Goal: Communication & Community: Participate in discussion

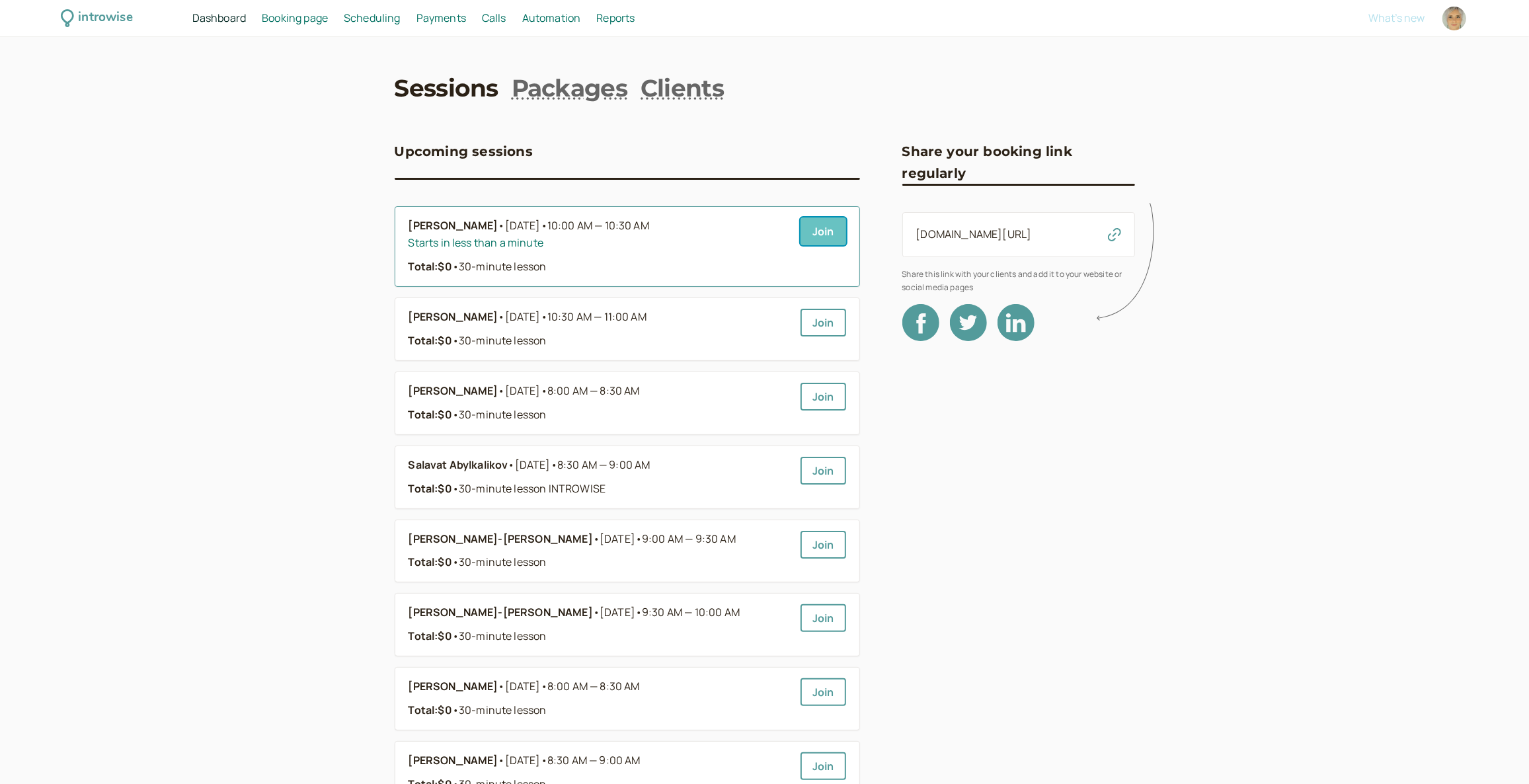
click at [819, 228] on link "Join" at bounding box center [823, 231] width 46 height 28
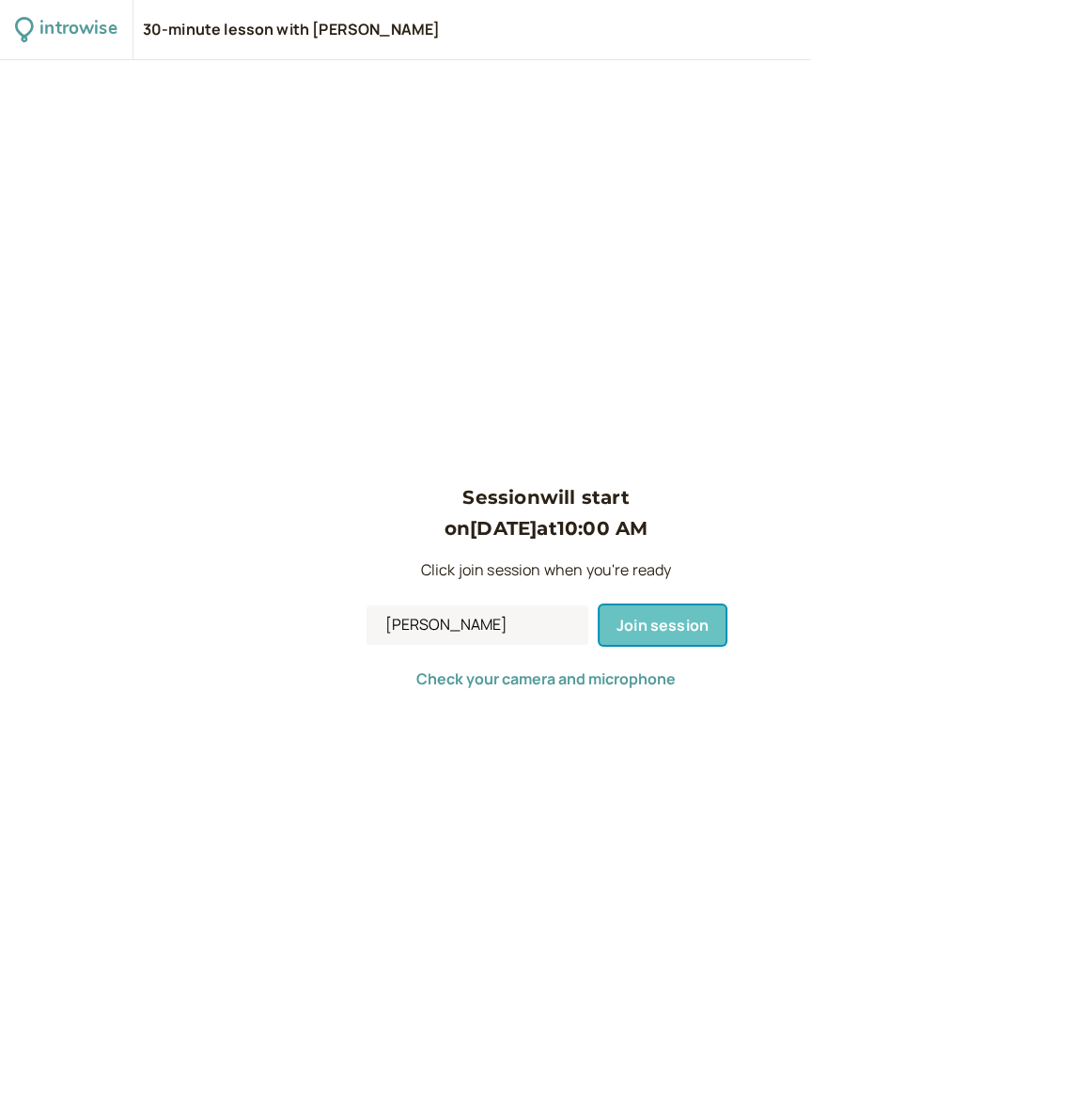
click at [641, 625] on span "Join session" at bounding box center [662, 624] width 92 height 21
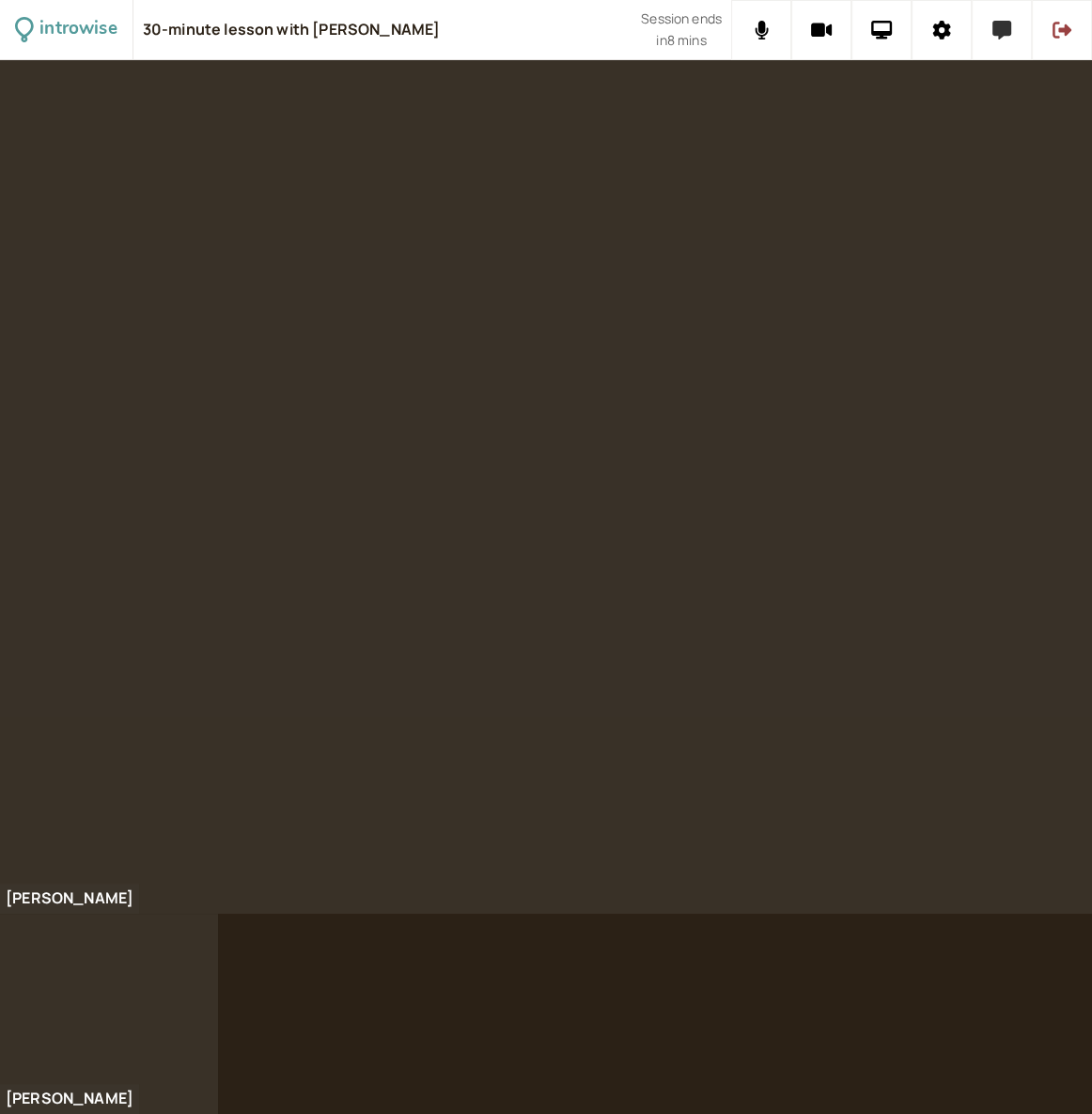
click at [1005, 34] on icon at bounding box center [1001, 30] width 19 height 19
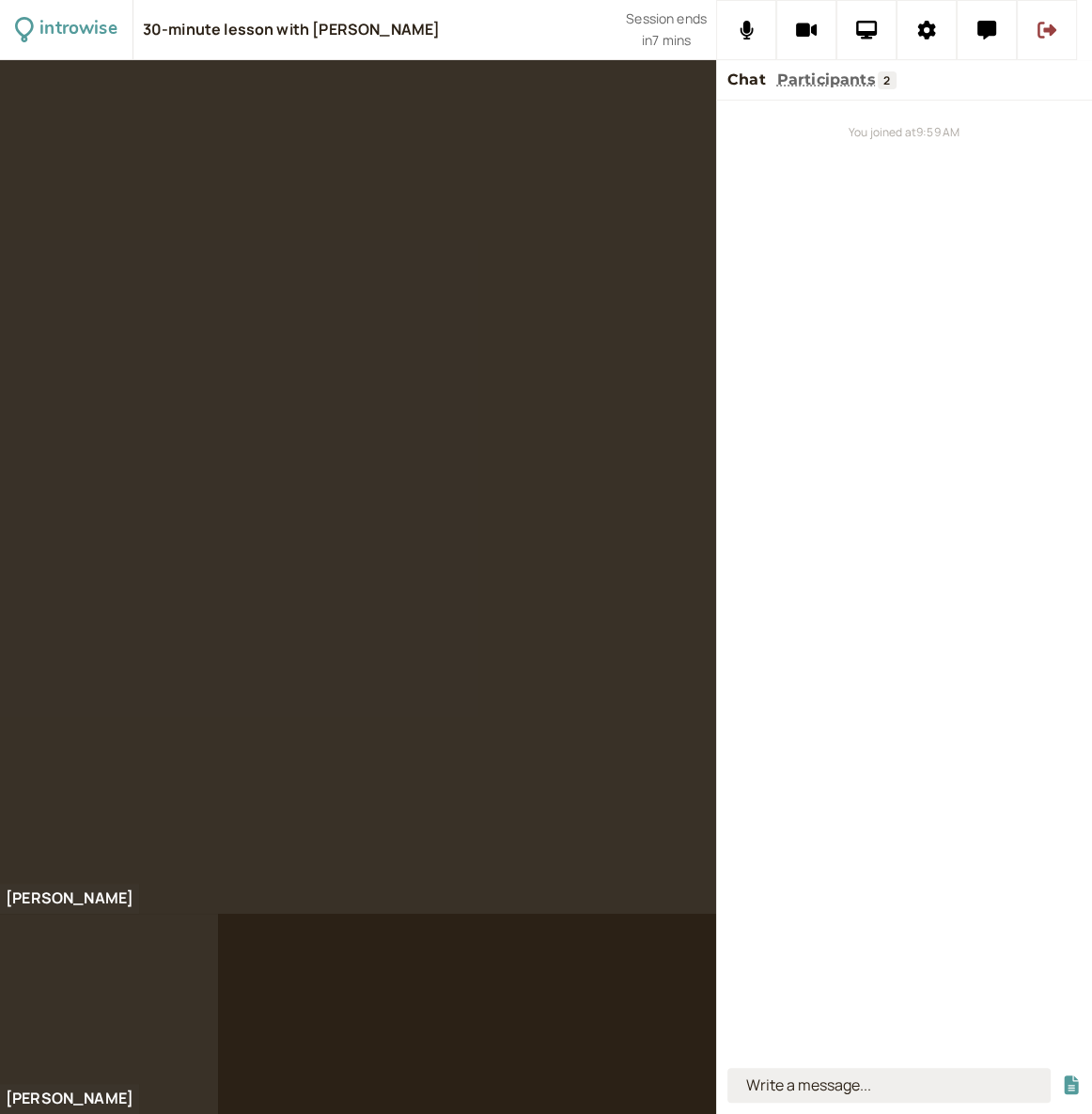
click at [776, 1084] on input at bounding box center [889, 1085] width 324 height 35
type input "a lump on the log"
click at [1062, 1075] on button "submit" at bounding box center [1071, 1085] width 19 height 20
click at [871, 32] on icon at bounding box center [867, 30] width 22 height 19
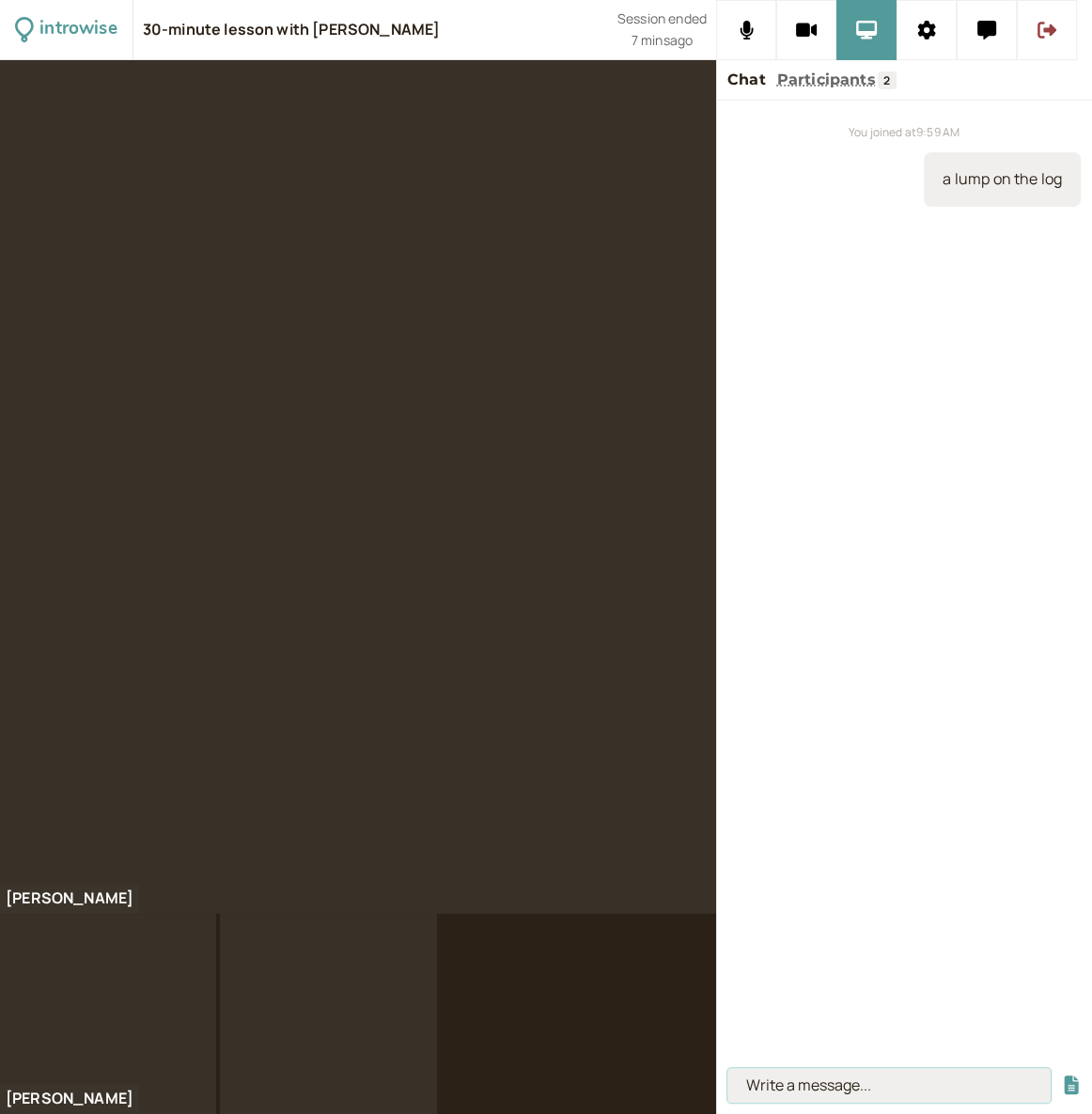
click at [761, 1089] on input at bounding box center [889, 1085] width 324 height 35
type input "counterfeiter"
click at [1062, 1075] on button "submit" at bounding box center [1071, 1085] width 19 height 20
click at [837, 1077] on input at bounding box center [889, 1085] width 324 height 35
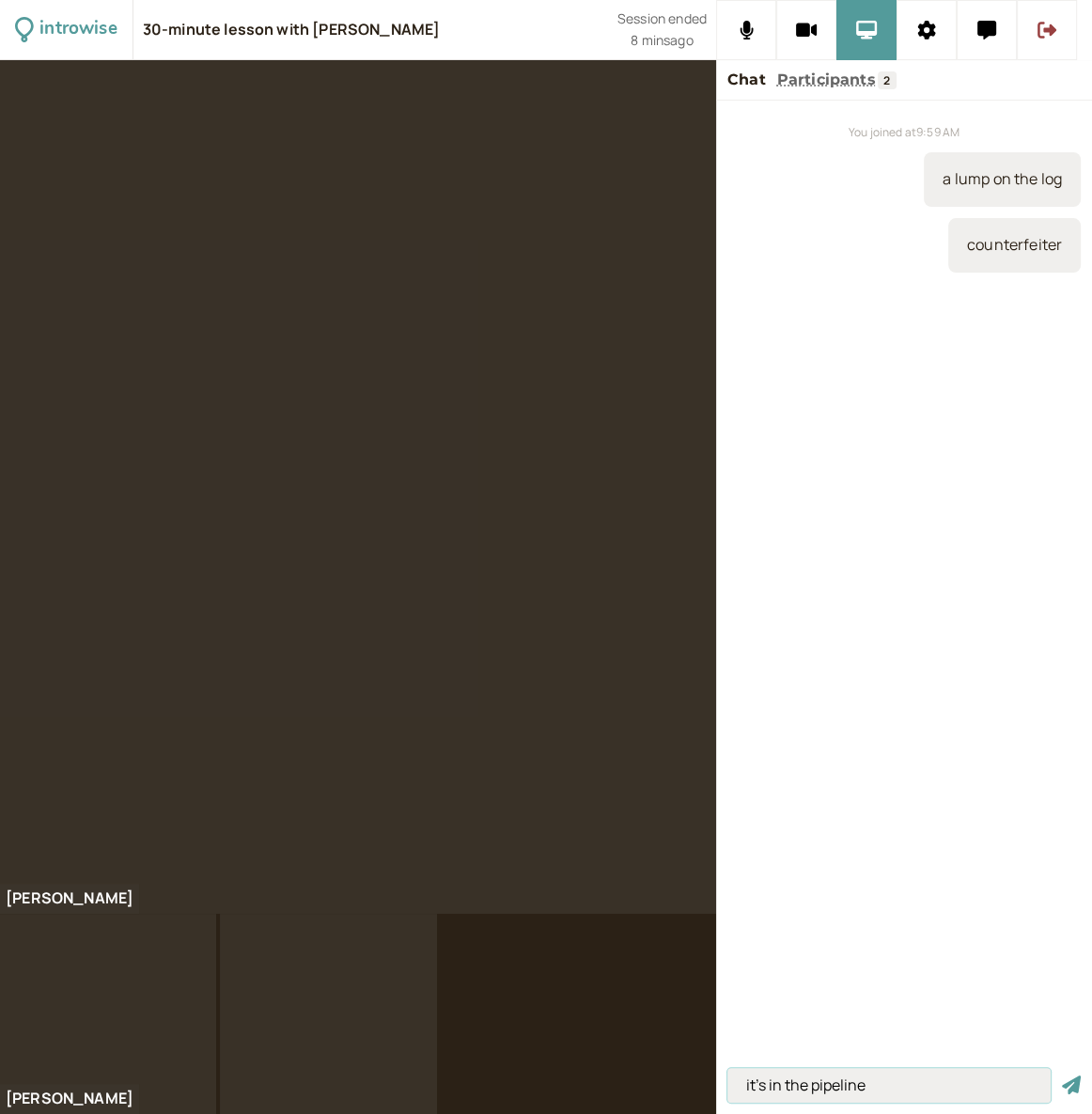
type input "it's in the pipeline"
click at [1062, 1075] on button "submit" at bounding box center [1071, 1085] width 19 height 20
click at [761, 1082] on input at bounding box center [889, 1085] width 324 height 35
type input "close = clothes"
click at [1062, 1075] on button "submit" at bounding box center [1071, 1085] width 19 height 20
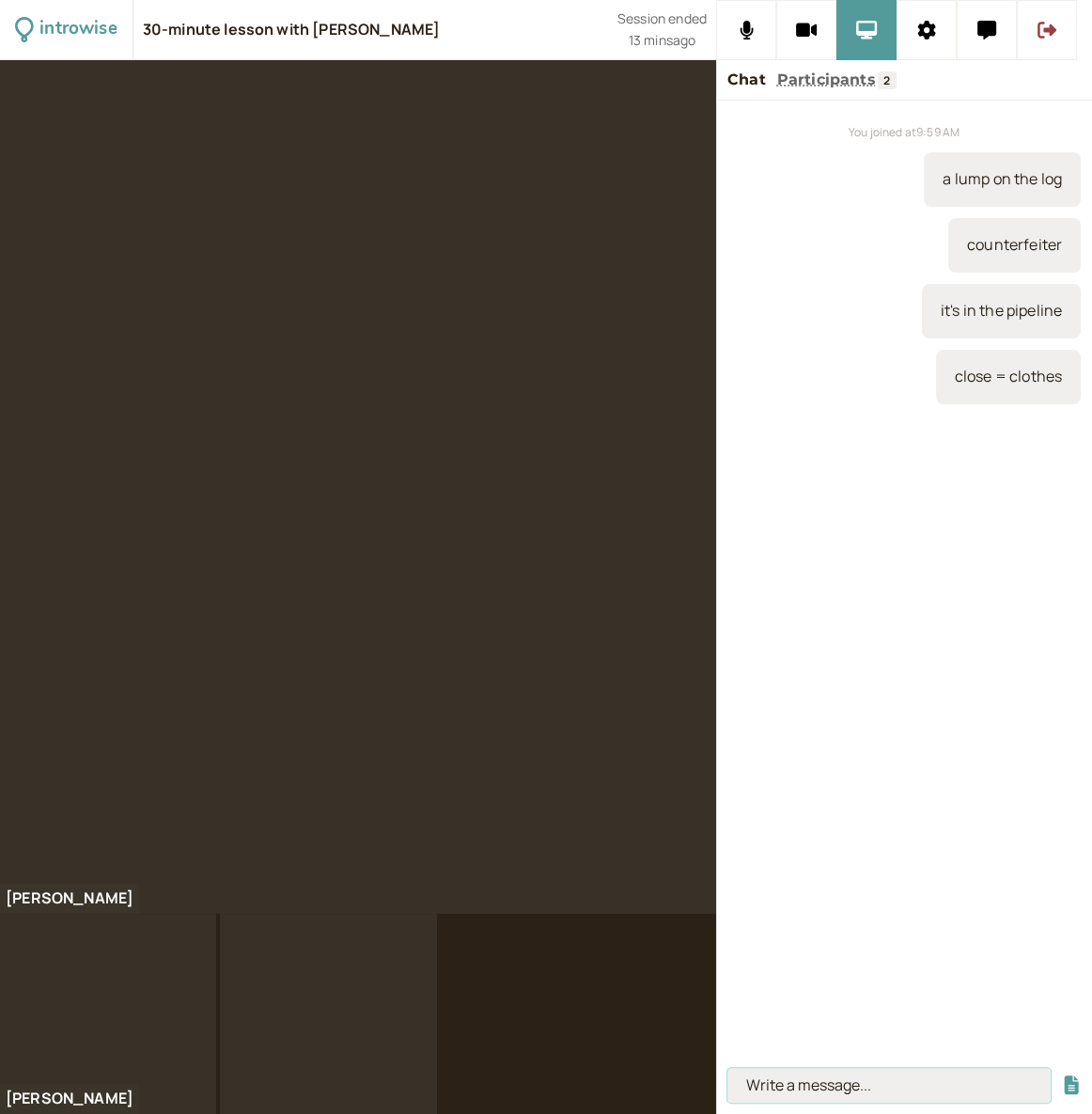
click at [783, 1077] on input at bounding box center [889, 1085] width 324 height 35
paste input "We must finish this project by [DATE]."
type input "We must finish this project by [DATE]."
click at [1062, 1075] on button "submit" at bounding box center [1071, 1085] width 19 height 20
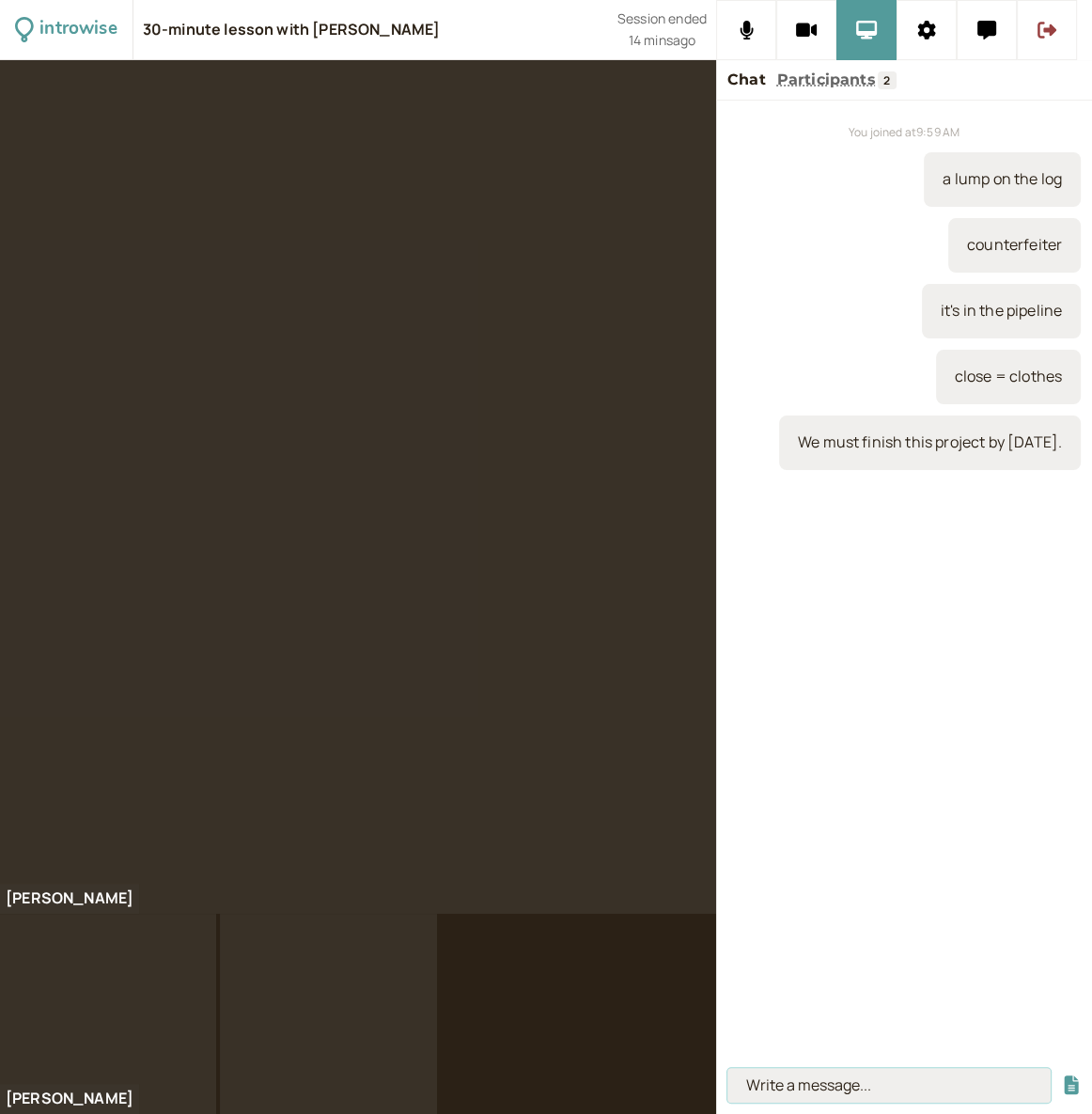
click at [789, 1080] on input at bounding box center [889, 1085] width 324 height 35
type input "It's important to finish by [DATE],"
click at [1062, 1075] on button "submit" at bounding box center [1071, 1085] width 19 height 20
type input "Can we finish...?"
click at [1062, 1075] on button "submit" at bounding box center [1071, 1085] width 19 height 20
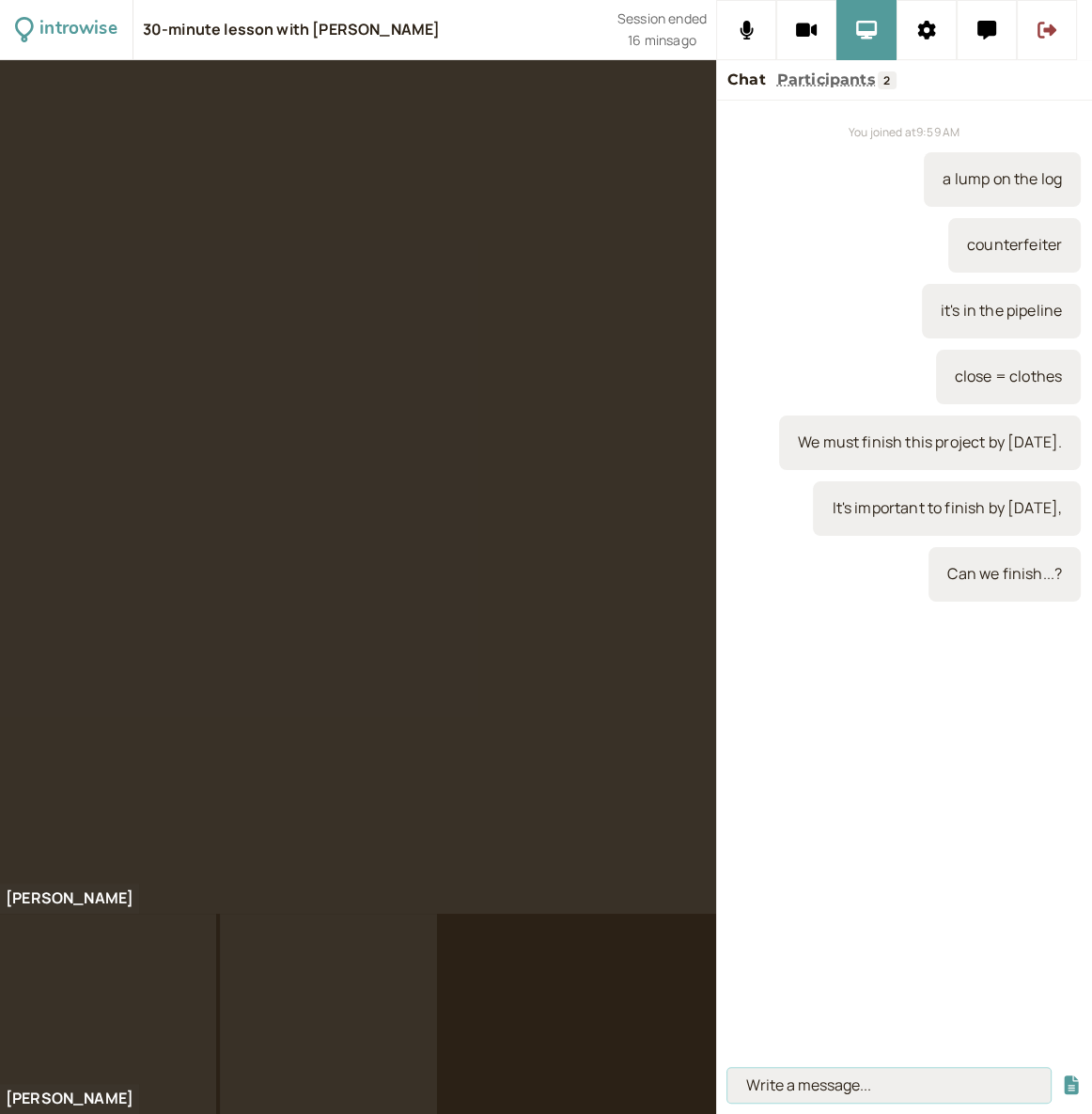
click at [845, 1086] on input at bounding box center [889, 1085] width 324 height 35
paste input "Your report is unclear."
type input "Your report is unclear."
click at [1062, 1075] on button "submit" at bounding box center [1071, 1085] width 19 height 20
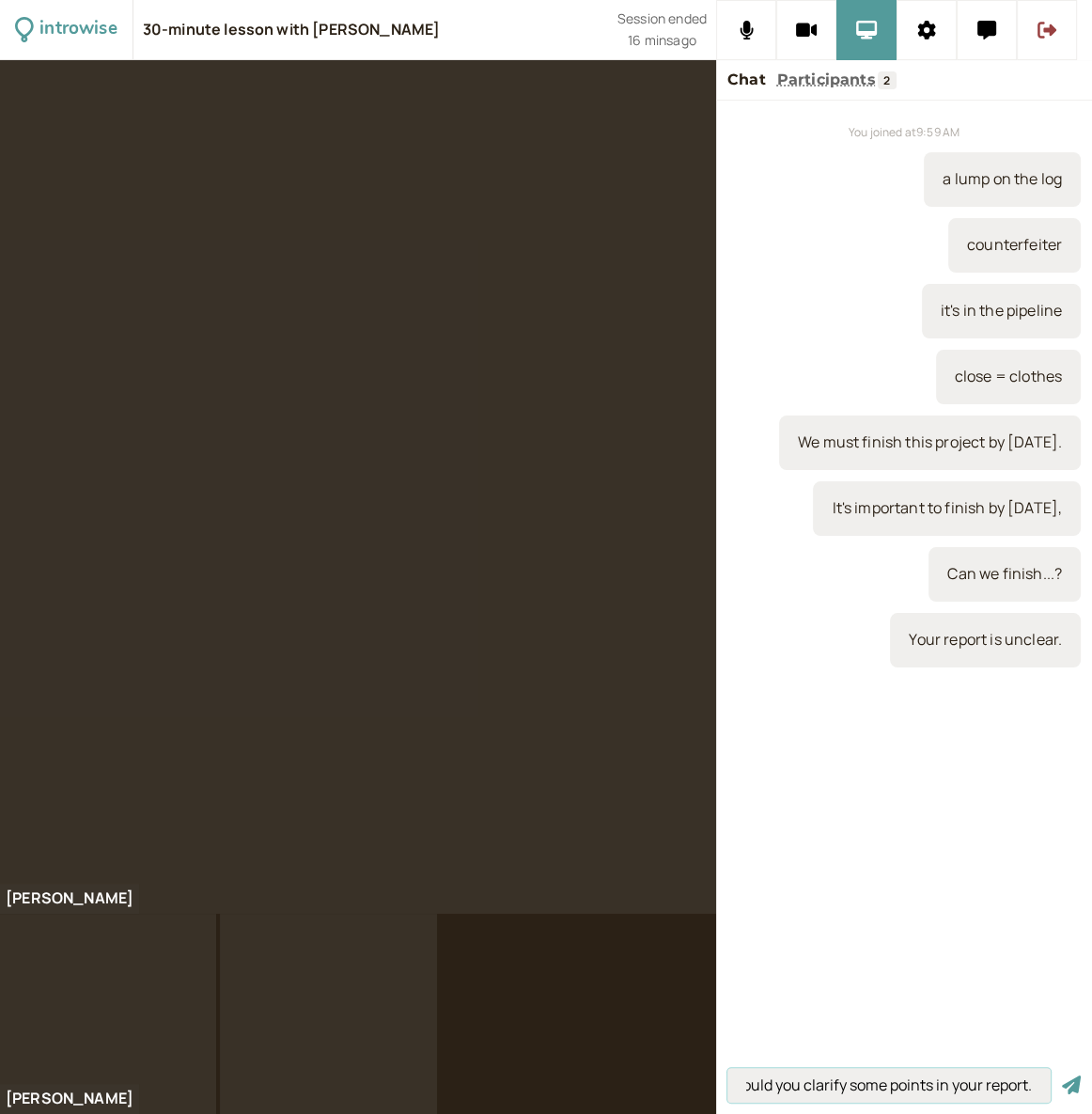
type input "Could you clarify some points in your report."
click at [1062, 1075] on button "submit" at bounding box center [1071, 1085] width 19 height 20
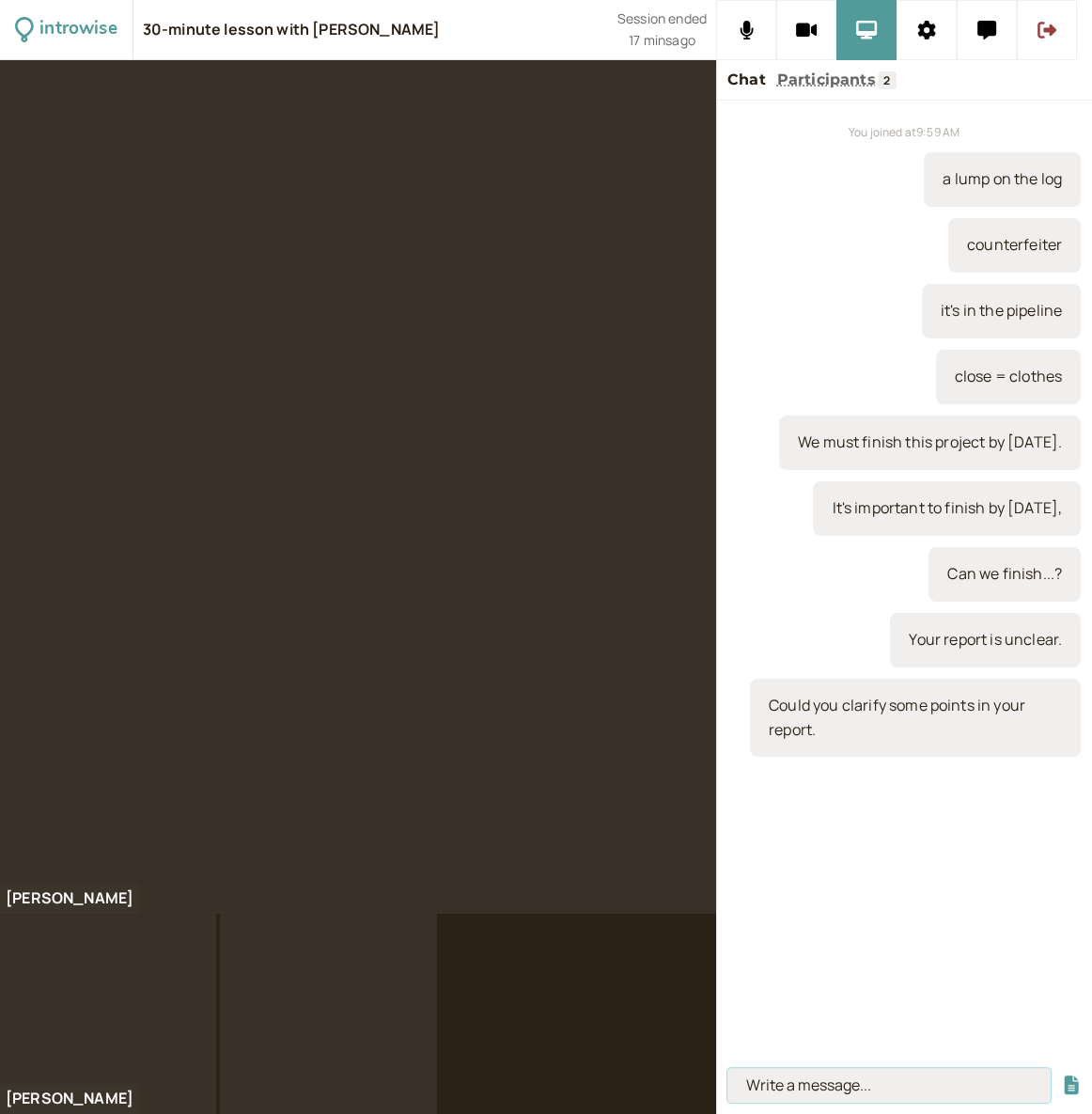
click at [785, 1073] on input at bounding box center [889, 1085] width 324 height 35
paste input "You made a mistake in the calculation."
type input "You made a mistake in the calculation."
click at [1062, 1075] on button "submit" at bounding box center [1071, 1085] width 19 height 20
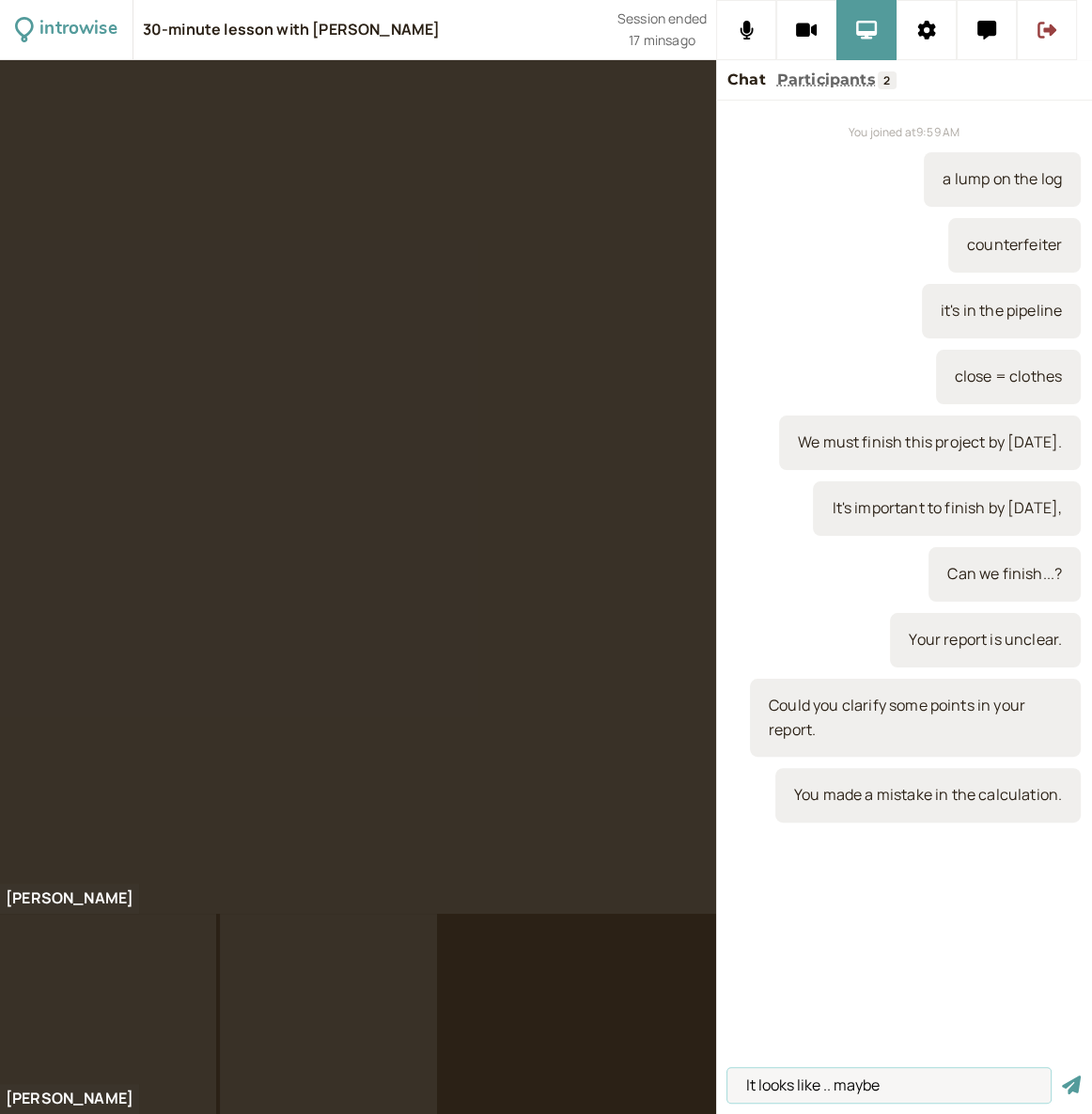
type input "It looks like .. maybe"
click at [1062, 1075] on button "submit" at bounding box center [1071, 1085] width 19 height 20
type input "You might have a mistake...could you check..."
click at [1062, 1075] on button "submit" at bounding box center [1071, 1085] width 19 height 20
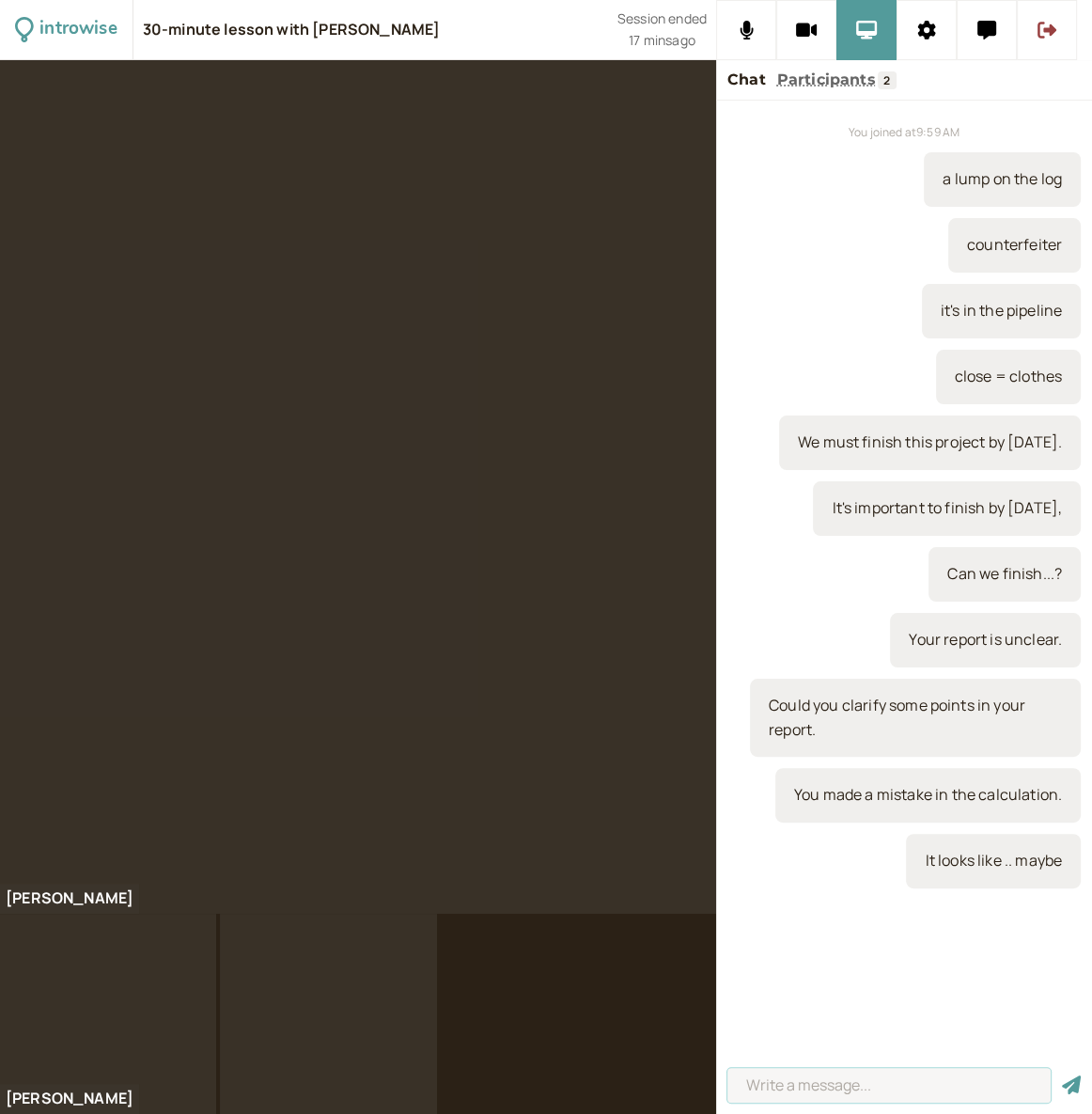
scroll to position [0, 0]
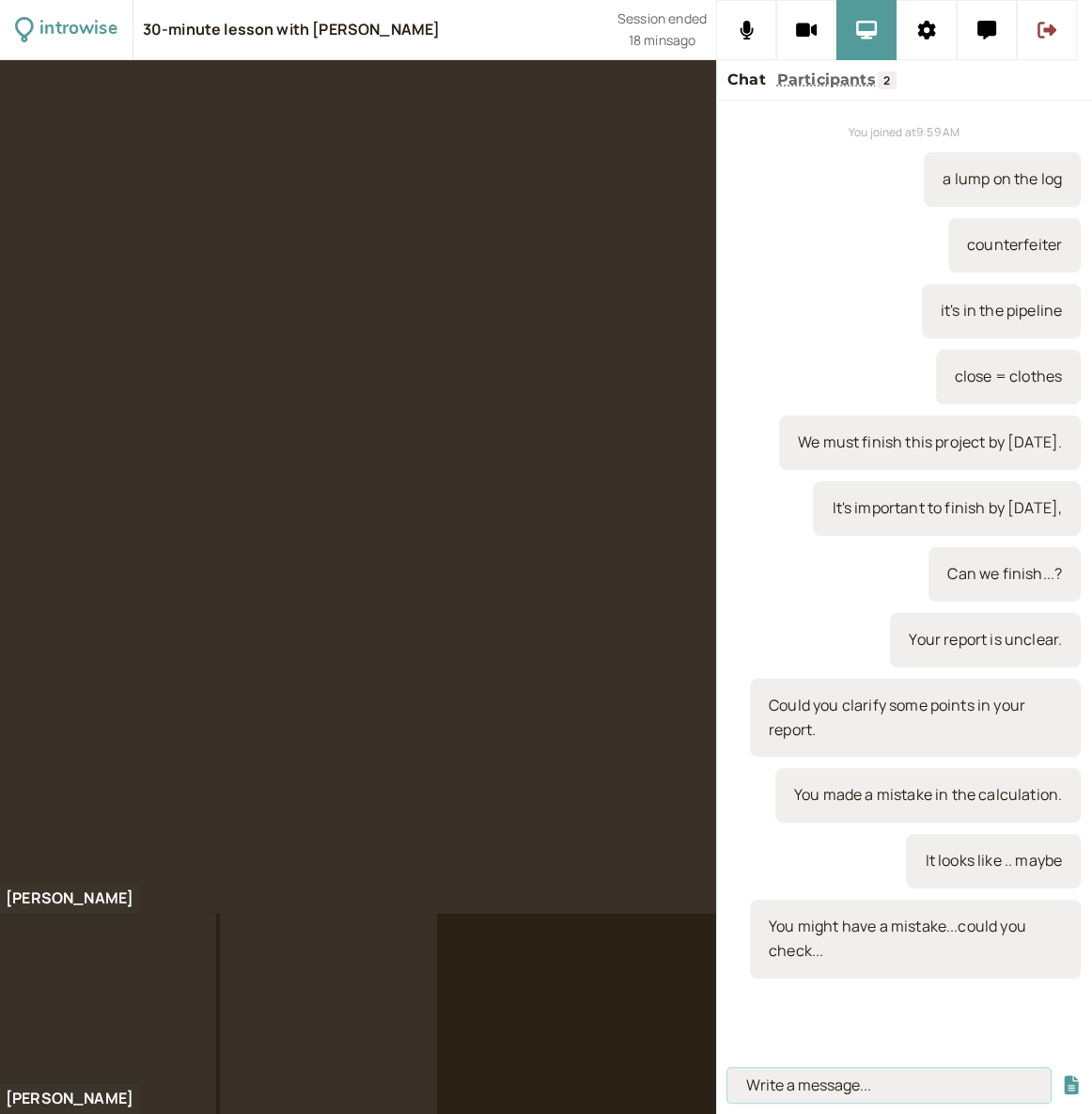
click at [845, 1086] on input at bounding box center [889, 1085] width 324 height 35
paste input "This design doesn’t work."
type input "This design doesn’t work."
click at [1062, 1075] on button "submit" at bounding box center [1071, 1085] width 19 height 20
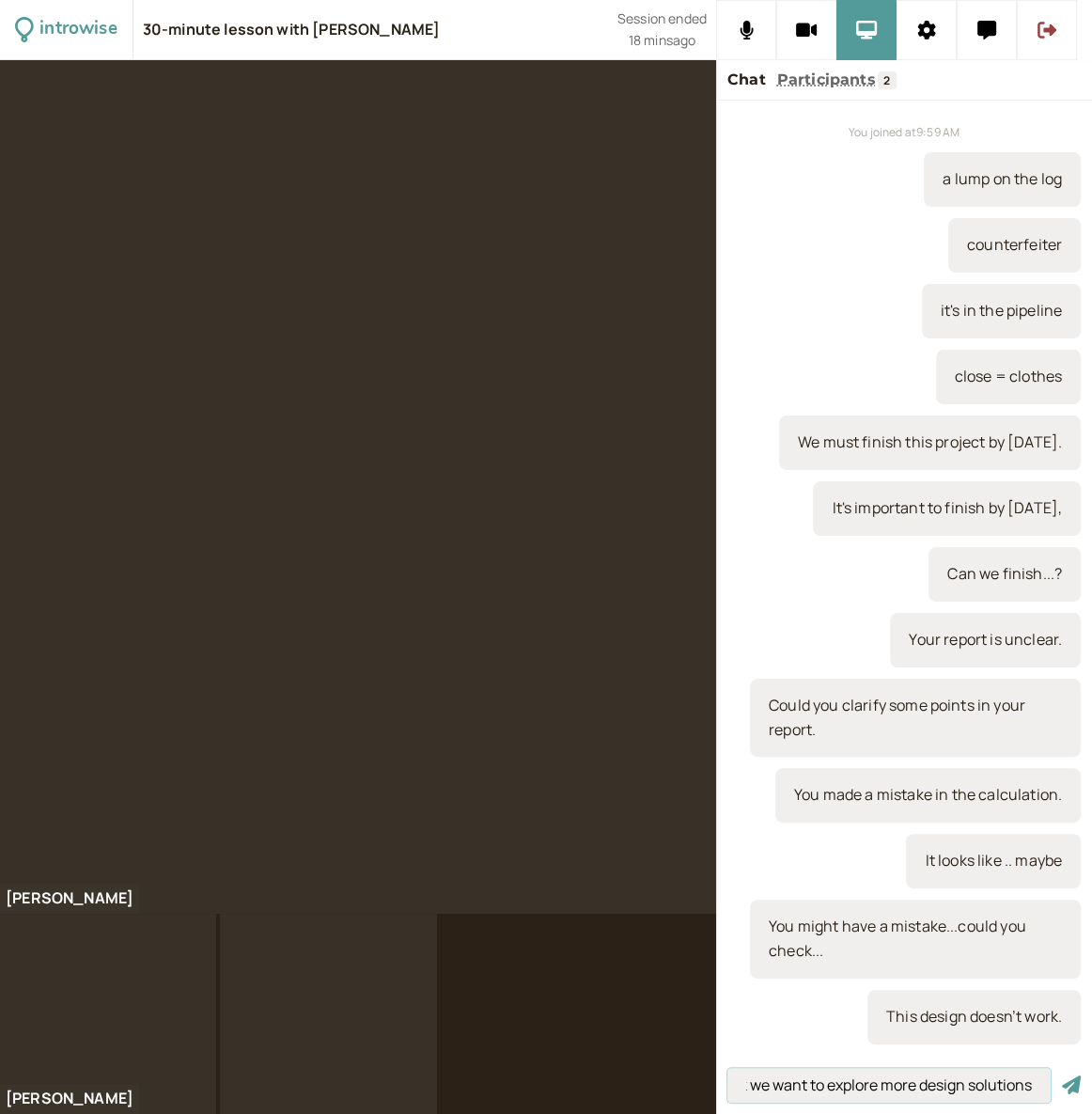
type input "I think we want to explore more design solutions"
click at [1062, 1075] on button "submit" at bounding box center [1071, 1085] width 19 height 20
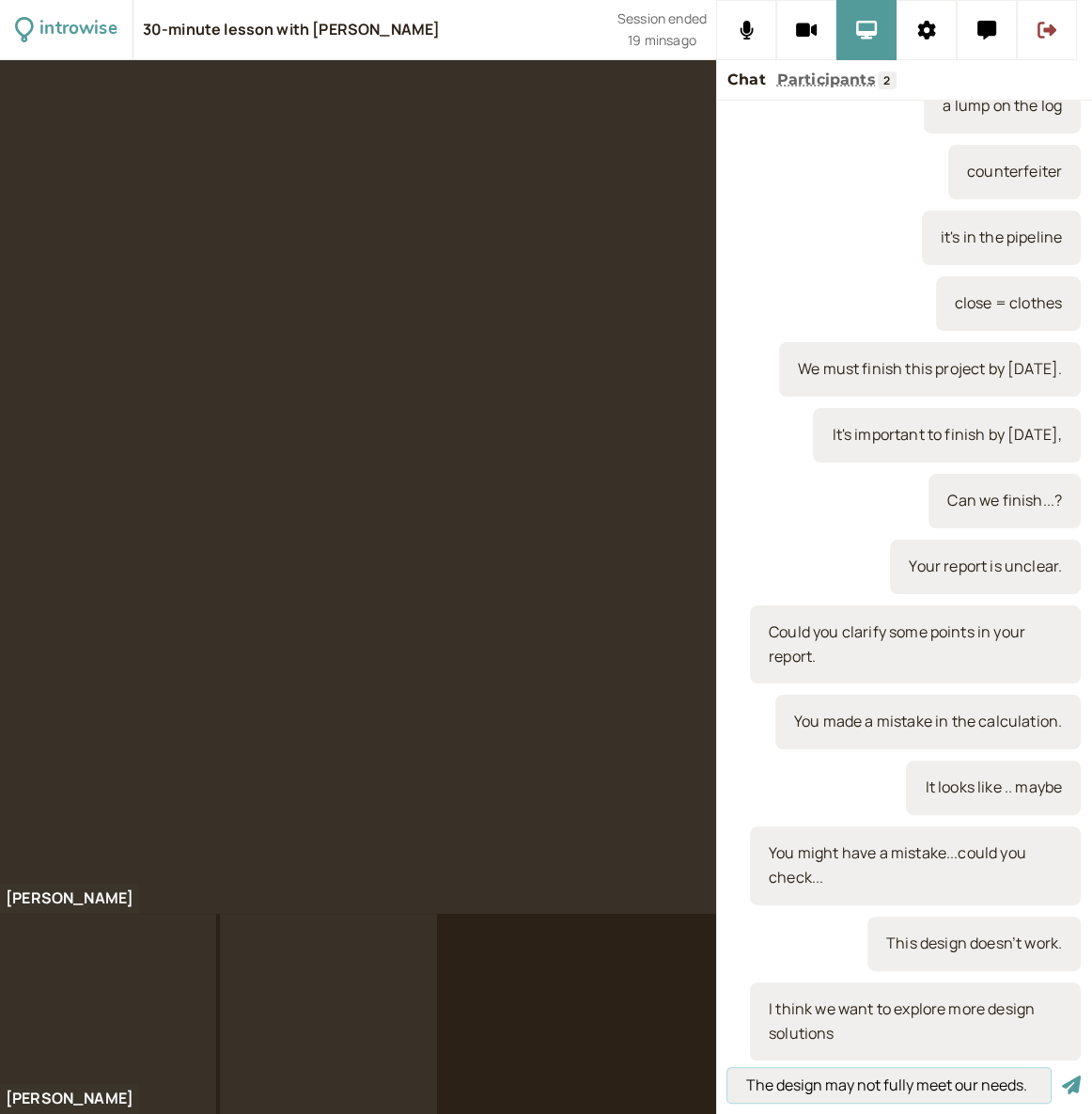
type input "The design may not fully meet our needs."
click at [1062, 1075] on button "submit" at bounding box center [1071, 1085] width 19 height 20
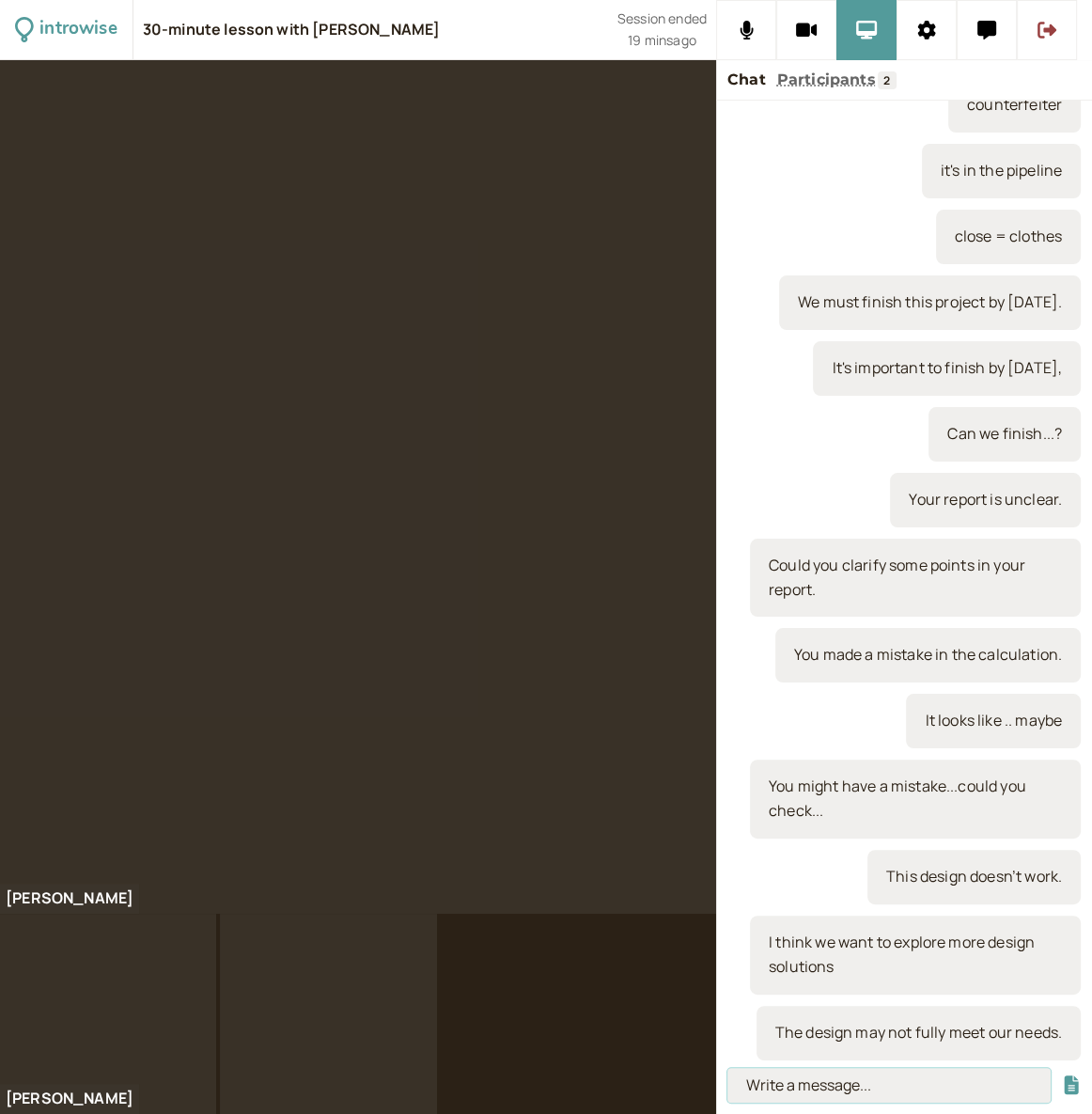
click at [790, 1092] on input at bounding box center [889, 1085] width 324 height 35
paste input "We can’t approve this budget."
click at [790, 1092] on input "We can’t approve this budget." at bounding box center [889, 1085] width 324 height 35
type input "We can’t approve this budget."
click at [1062, 1075] on button "submit" at bounding box center [1071, 1085] width 19 height 20
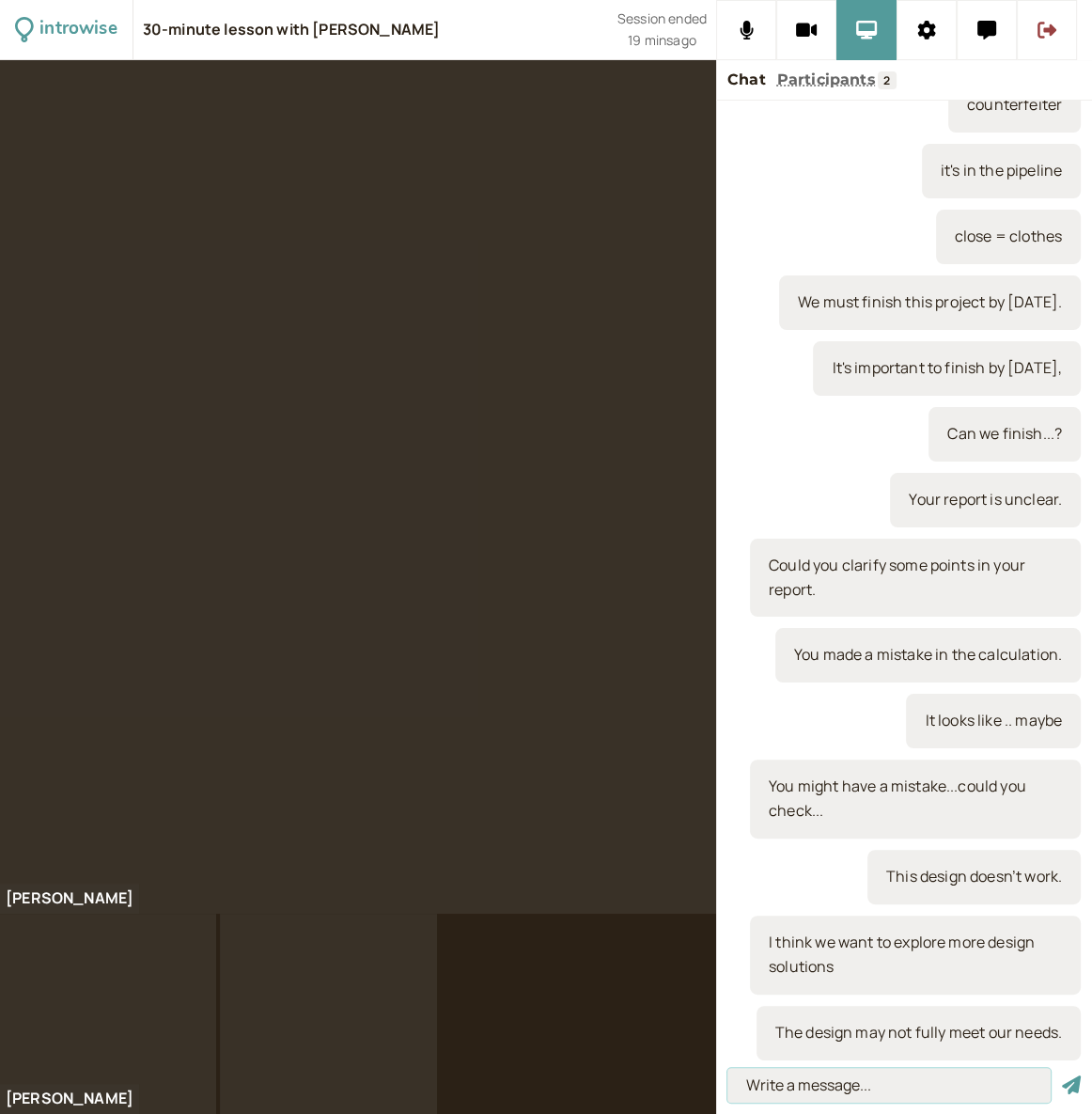
scroll to position [229, 0]
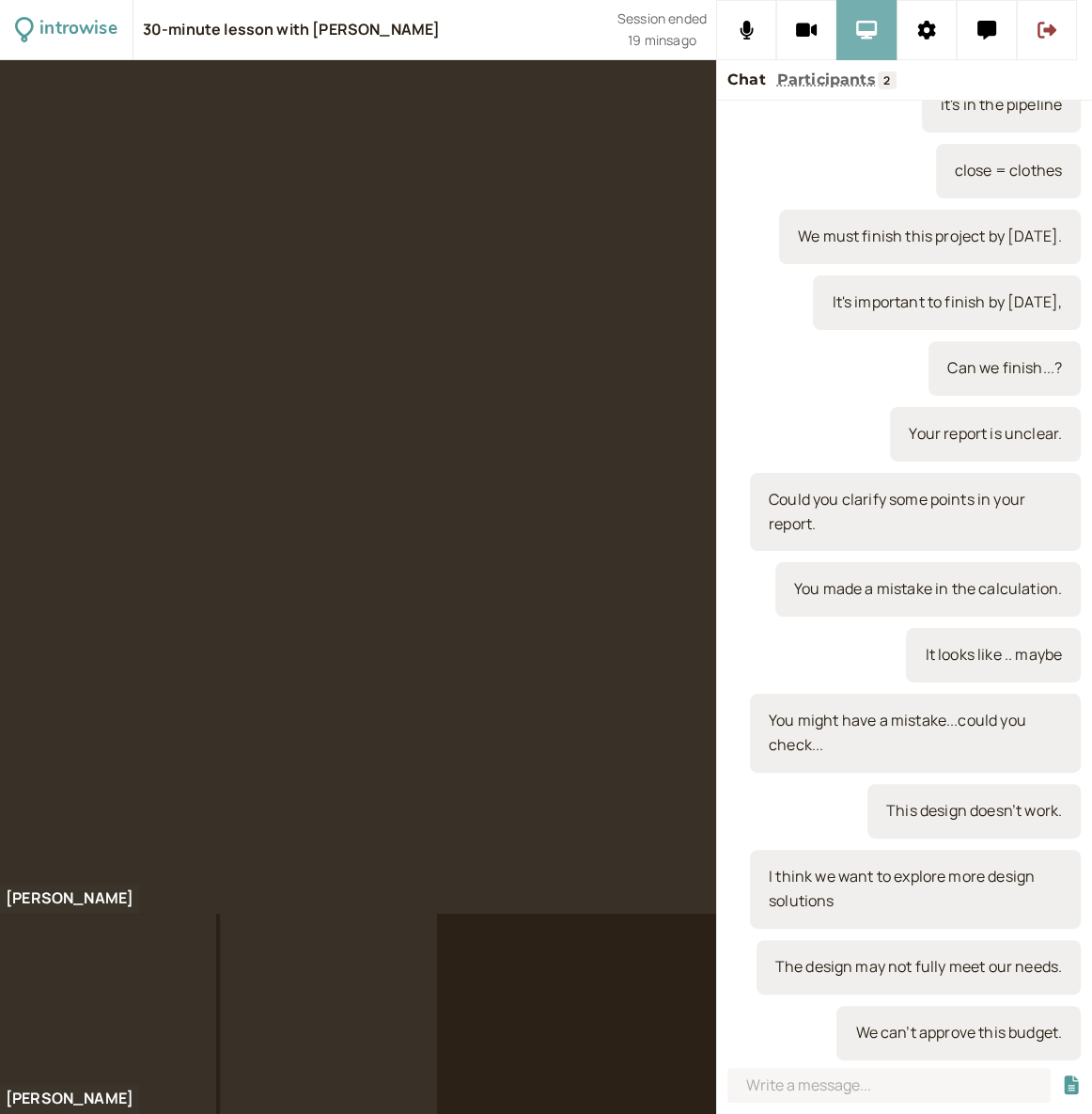
click at [865, 36] on icon at bounding box center [867, 30] width 22 height 19
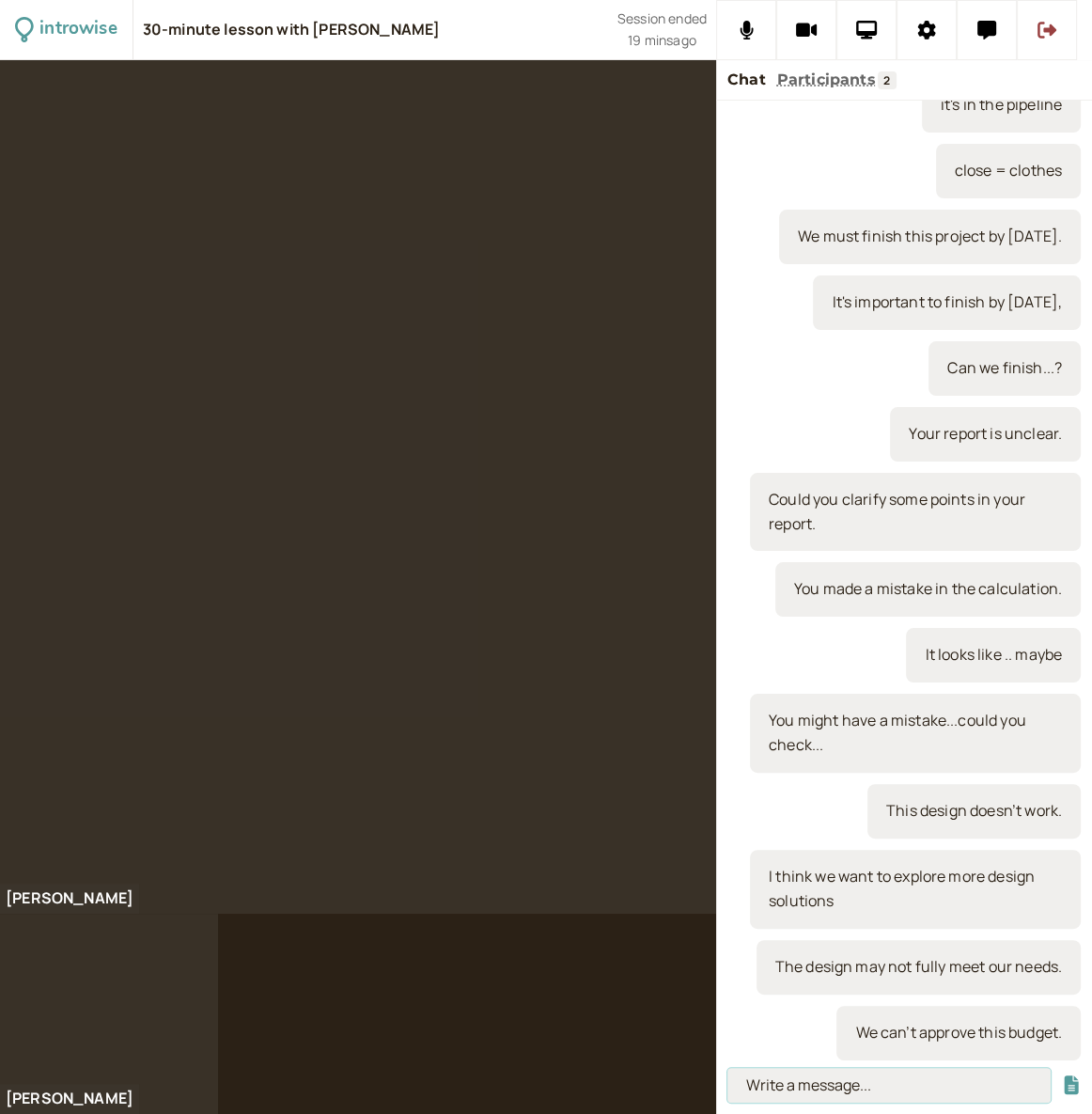
click at [828, 1093] on input at bounding box center [889, 1085] width 324 height 35
type input "We're not able to..."
click at [1062, 1075] on button "submit" at bounding box center [1071, 1085] width 19 height 20
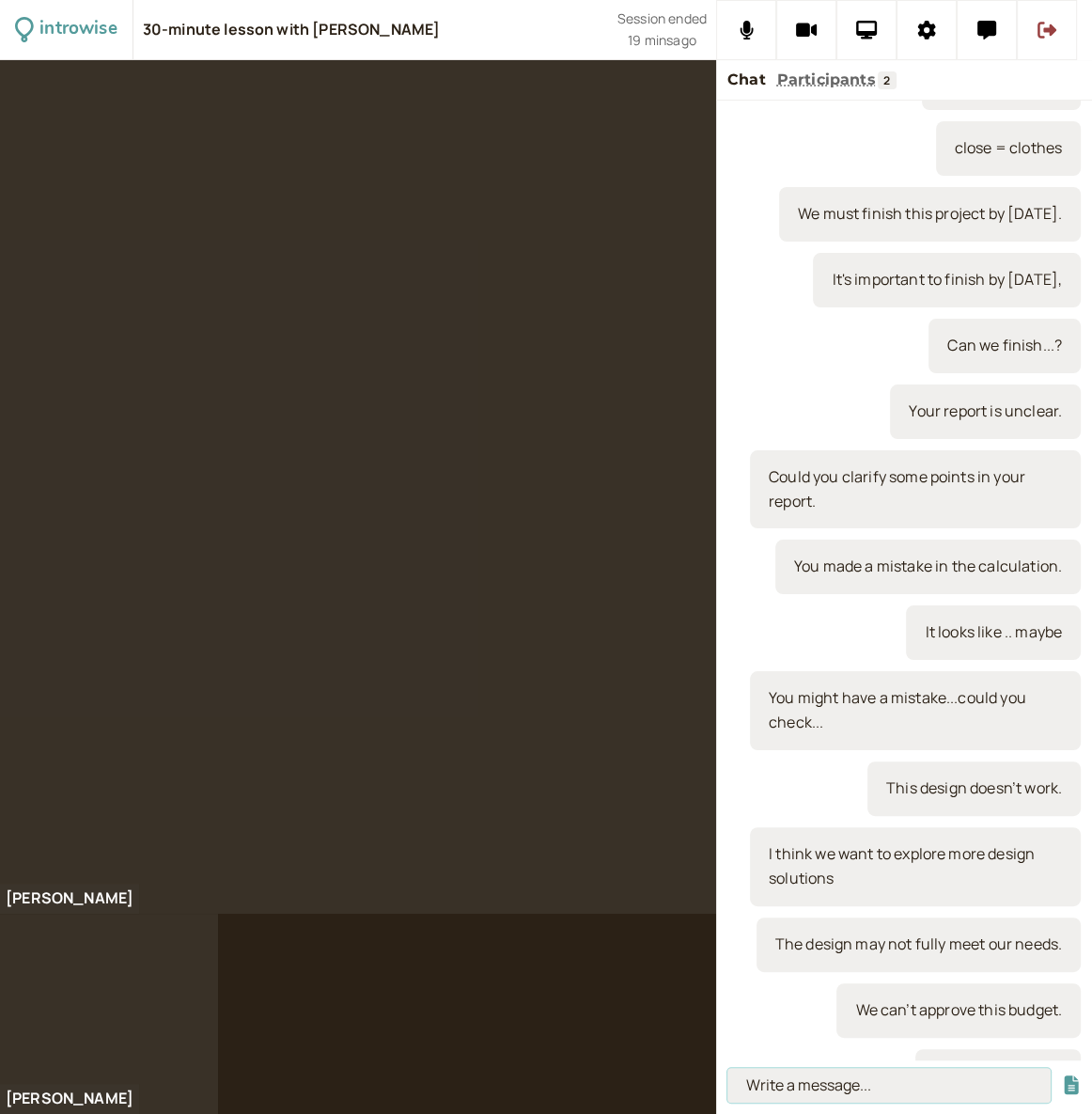
scroll to position [293, 0]
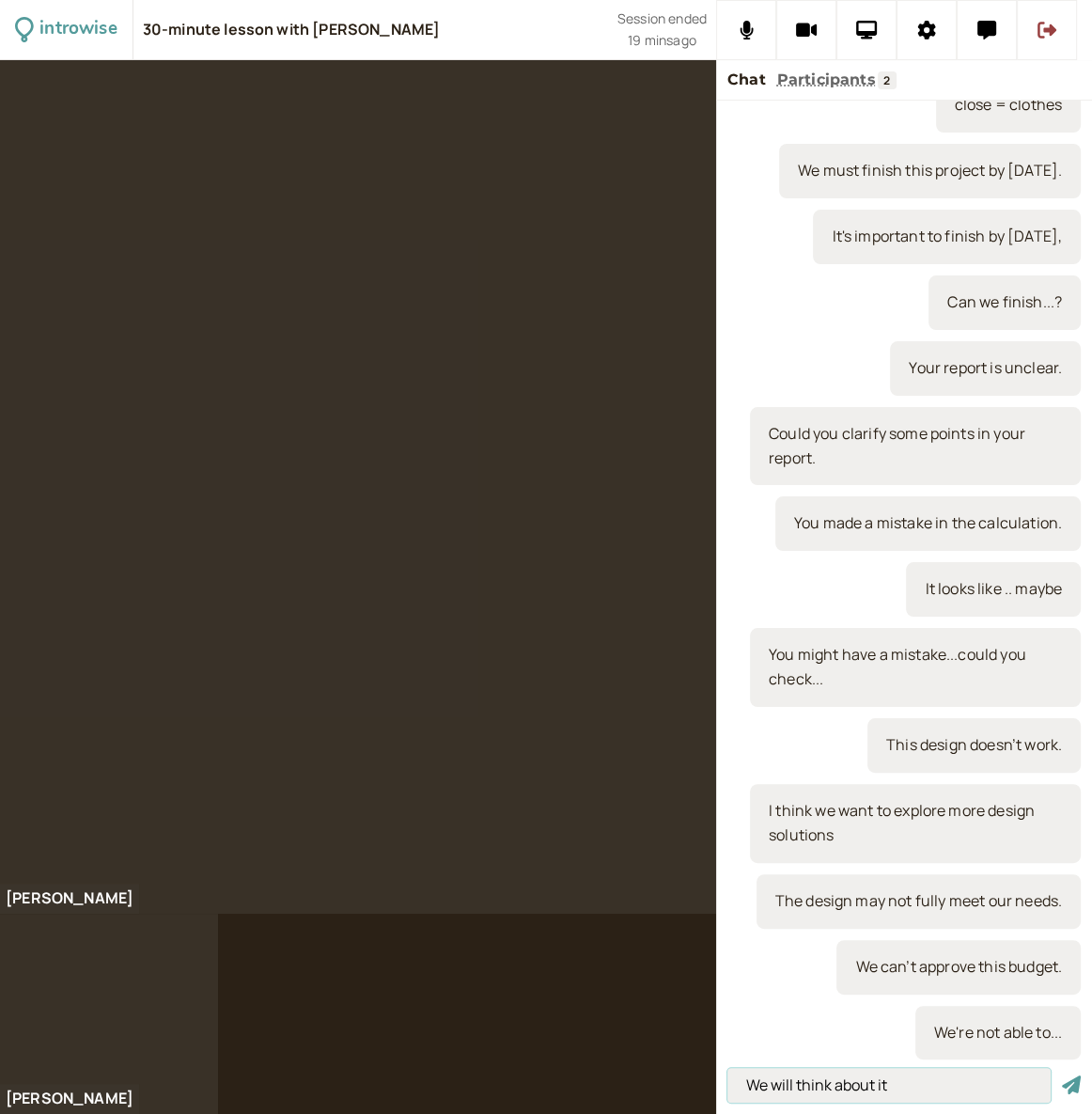
type input "We will think about it"
click at [1062, 1075] on button "submit" at bounding box center [1071, 1085] width 19 height 20
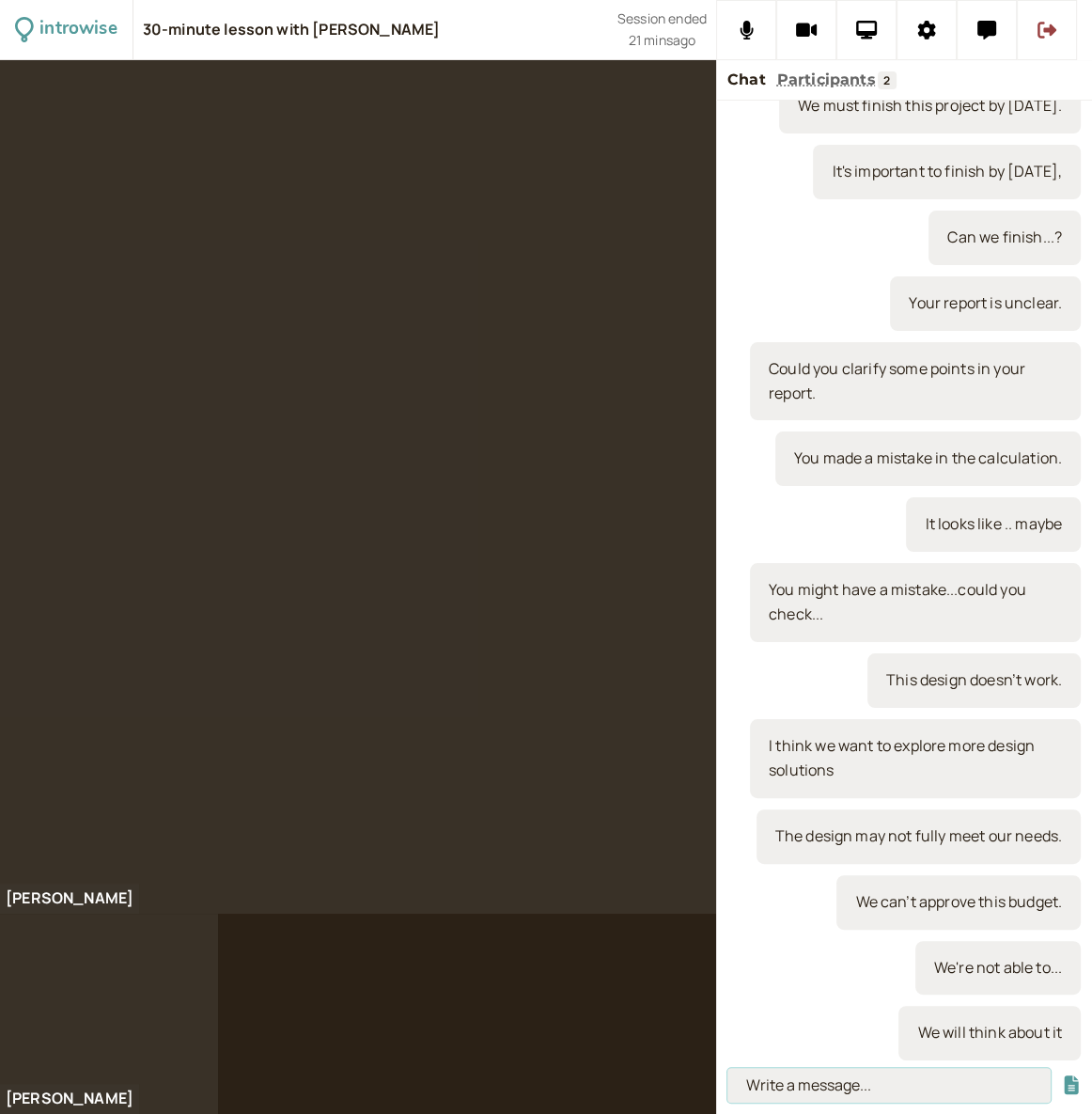
click at [779, 1084] on input at bounding box center [889, 1085] width 324 height 35
type input "keep me posted"
click at [1062, 1075] on button "submit" at bounding box center [1071, 1085] width 19 height 20
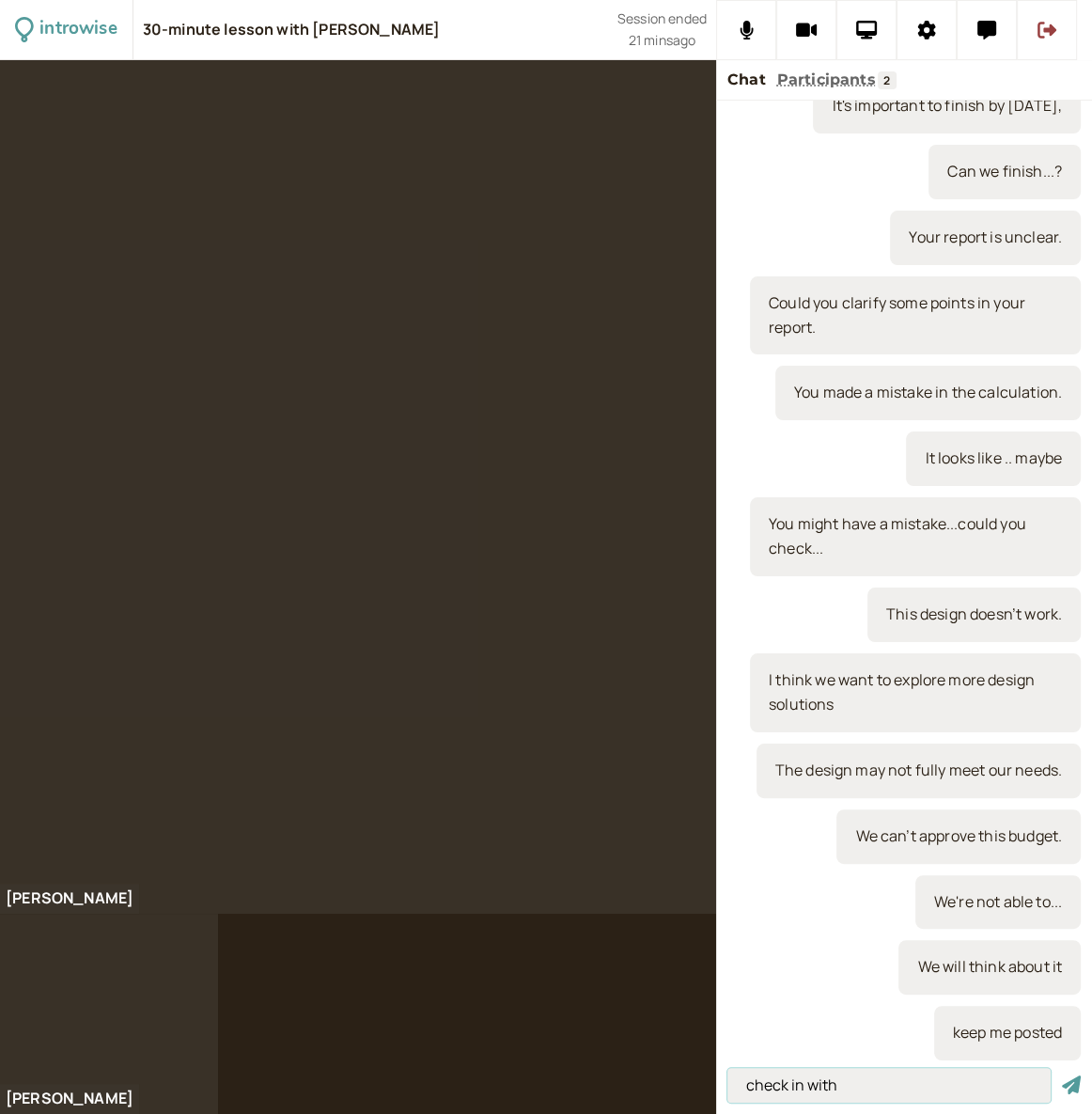
type input "check in with"
click at [1062, 1075] on button "submit" at bounding box center [1071, 1085] width 19 height 20
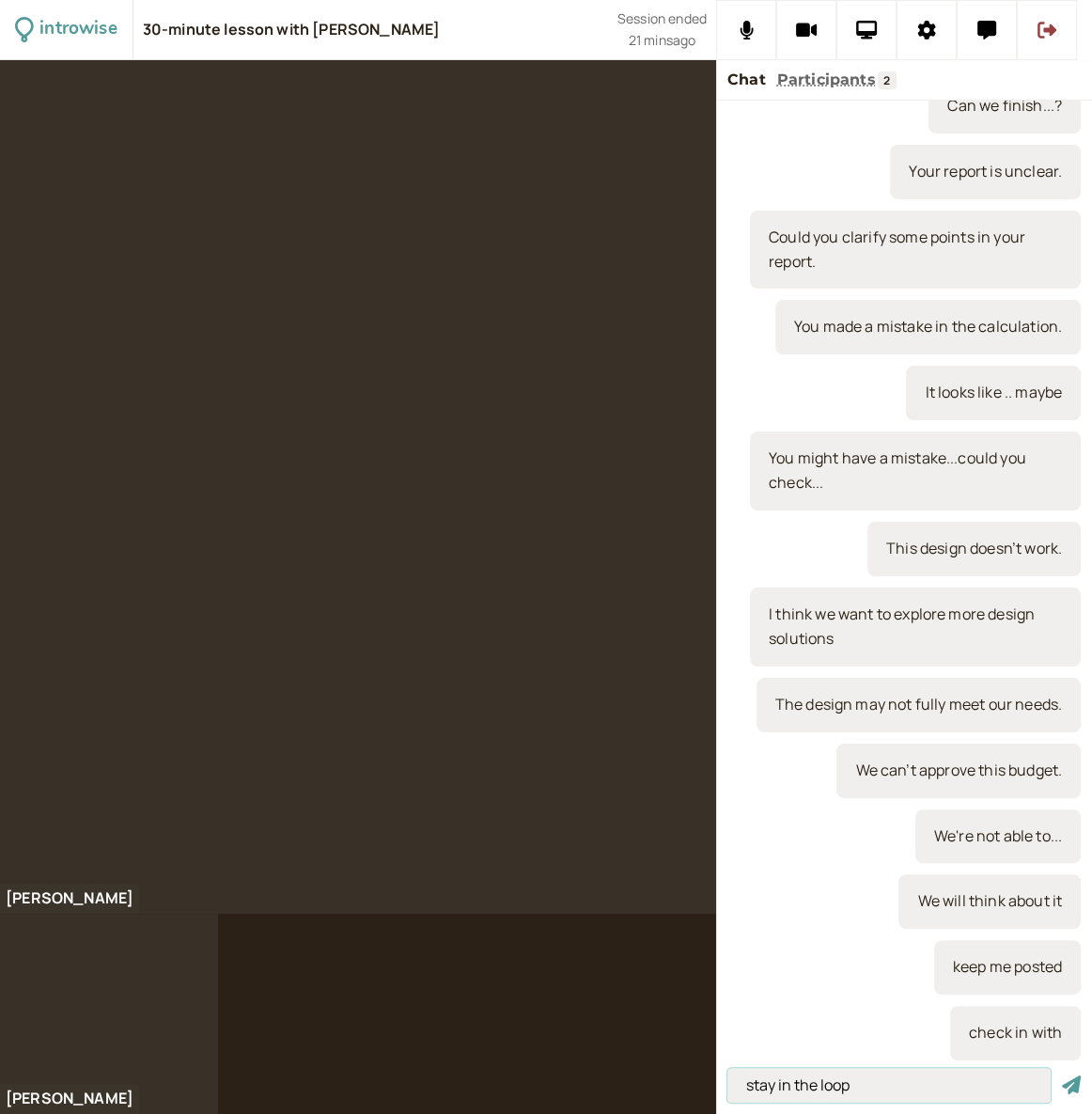
type input "stay in the loop"
click at [1062, 1075] on button "submit" at bounding box center [1071, 1085] width 19 height 20
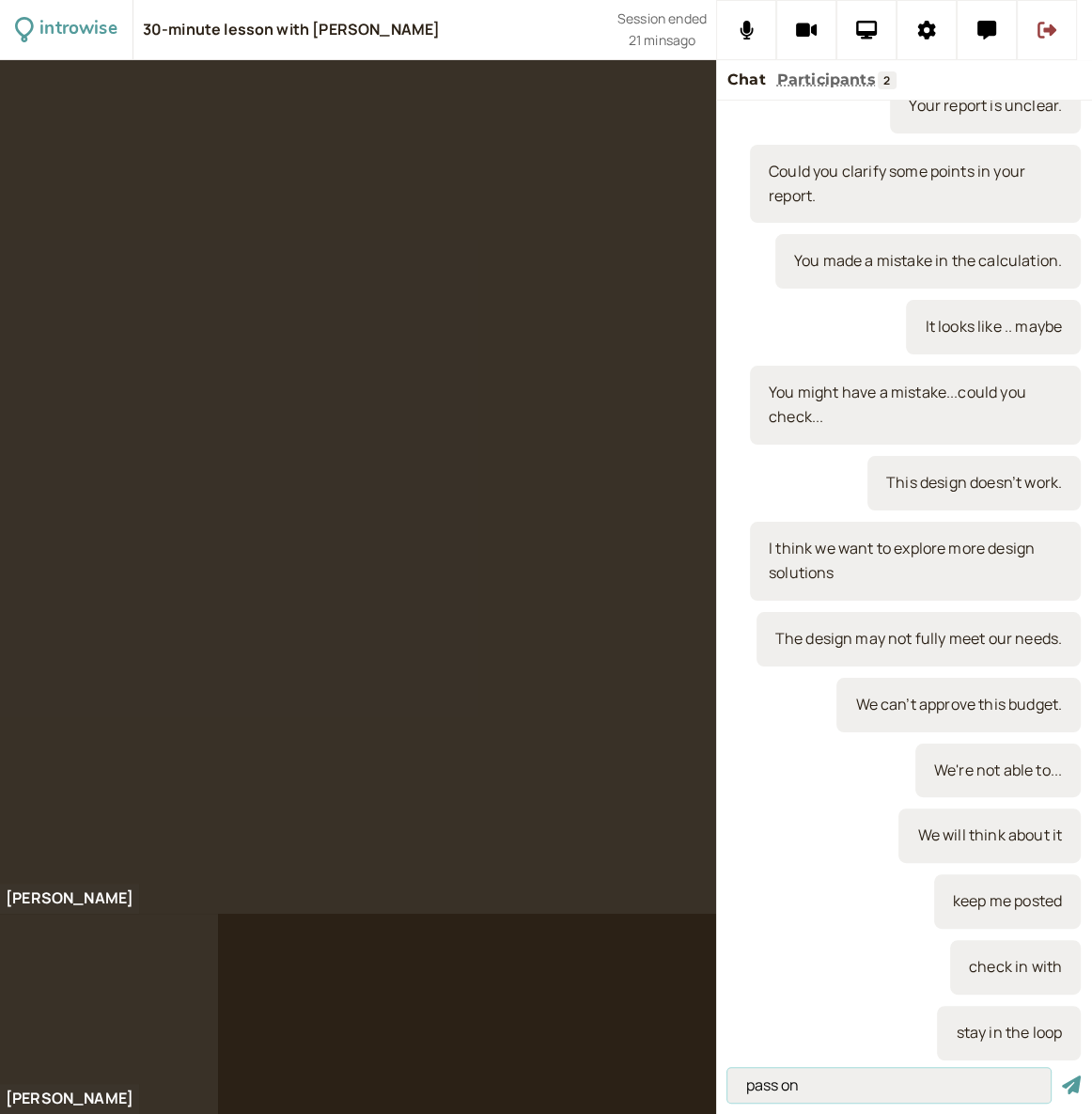
type input "pass on"
click at [1062, 1075] on button "submit" at bounding box center [1071, 1085] width 19 height 20
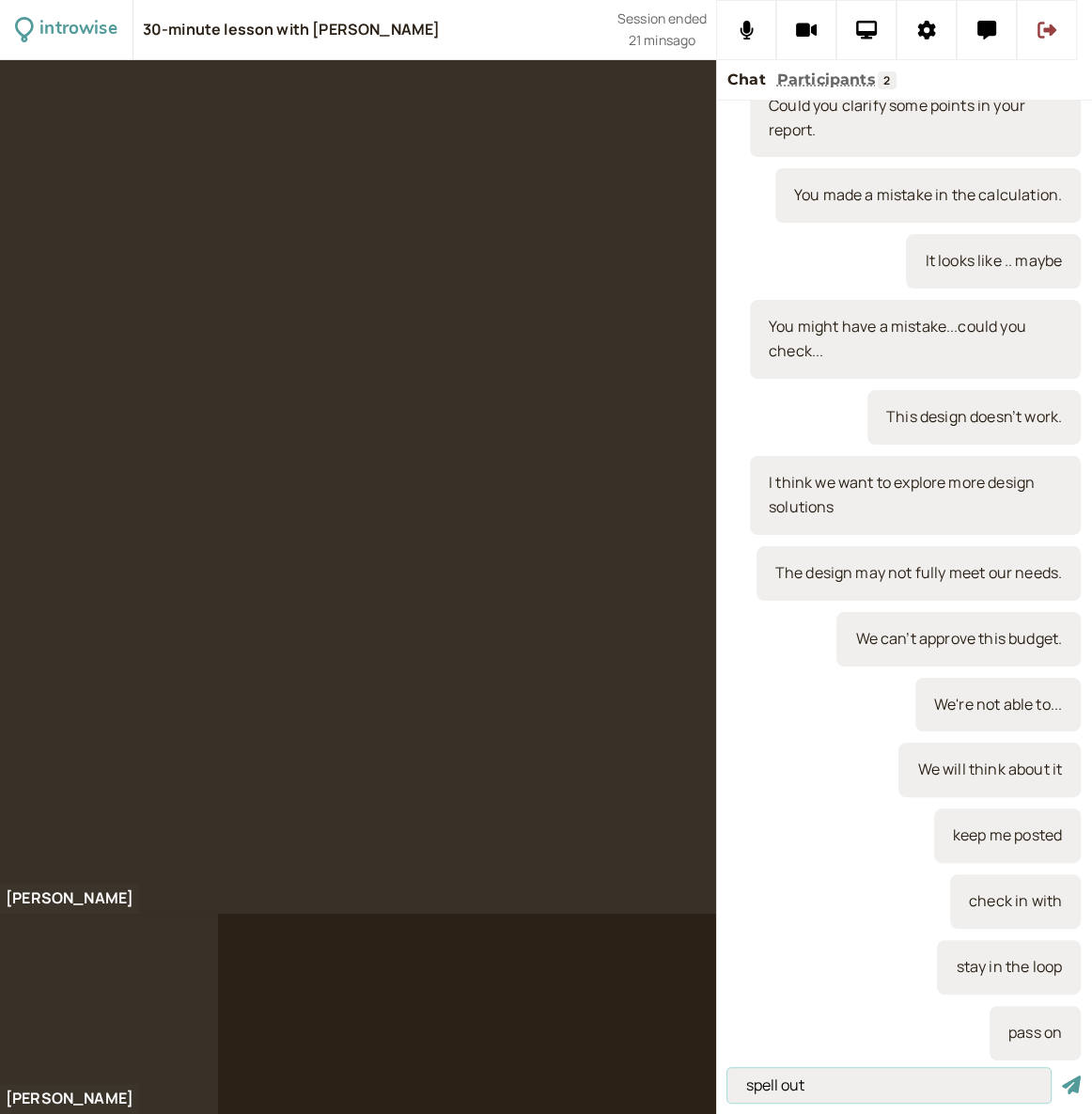
type input "spell out"
click at [1062, 1075] on button "submit" at bounding box center [1071, 1085] width 19 height 20
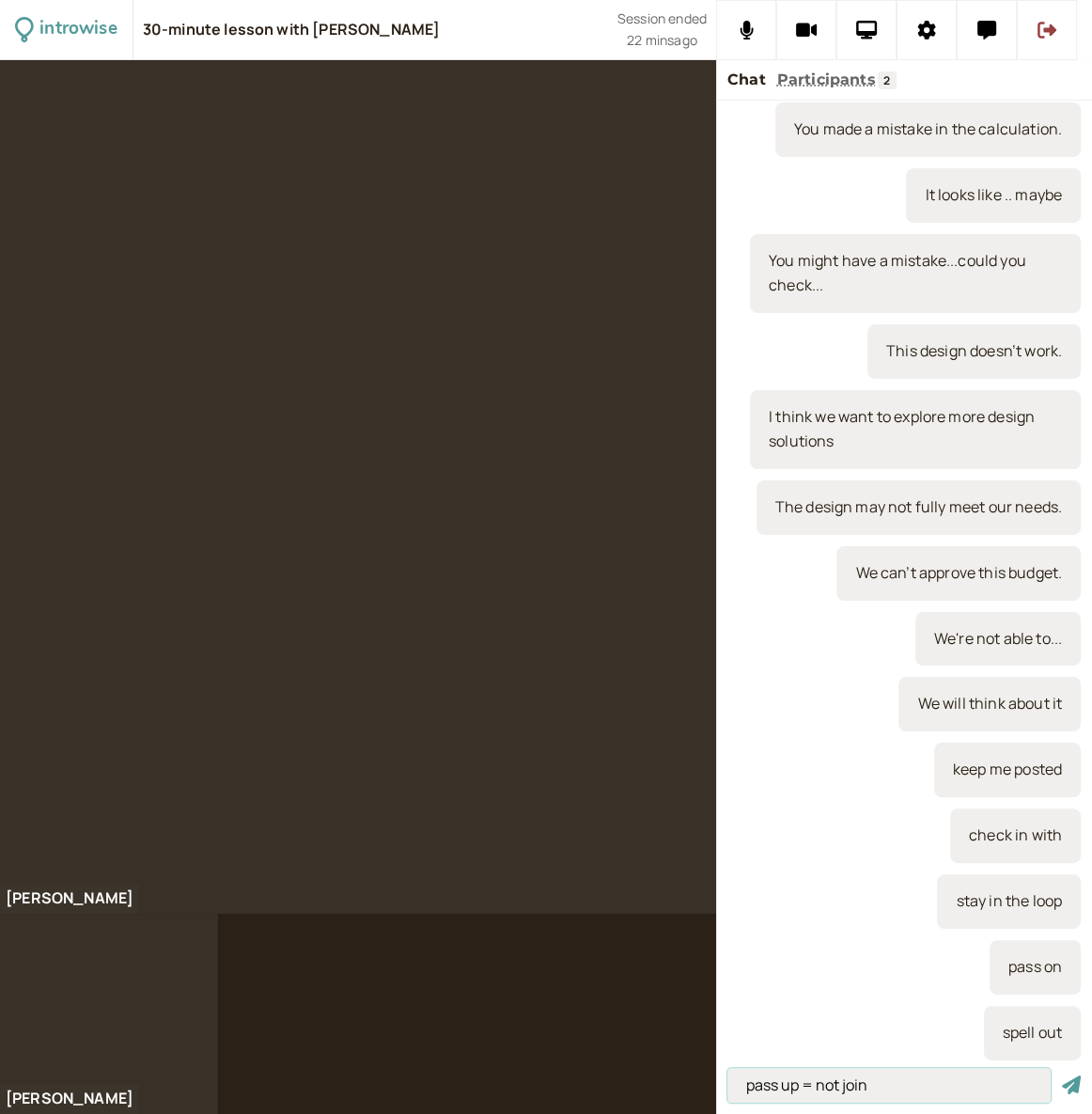
type input "pass up = not join"
click at [1062, 1075] on button "submit" at bounding box center [1071, 1085] width 19 height 20
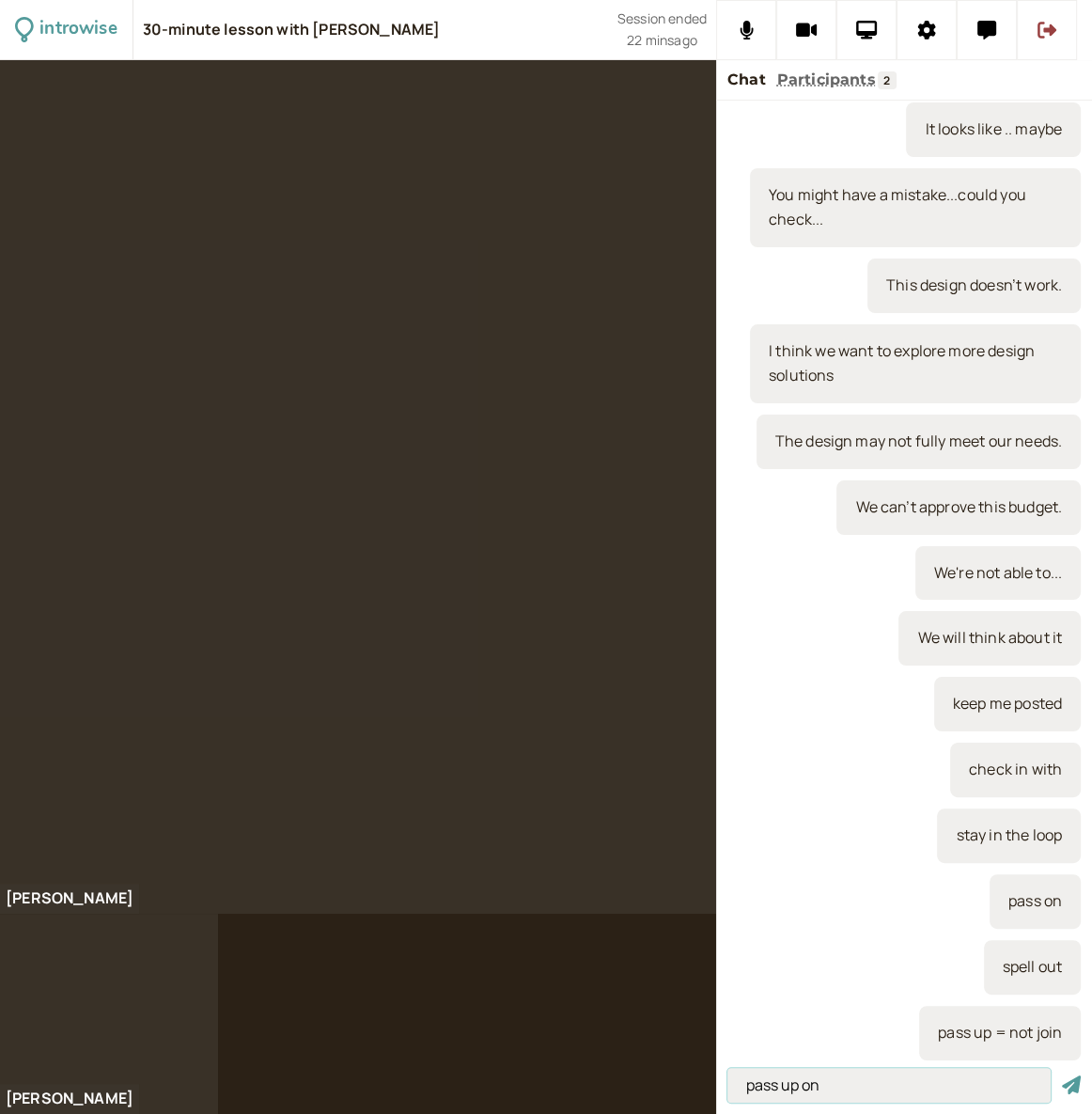
type input "pass up on"
click at [1062, 1075] on button "submit" at bounding box center [1071, 1085] width 19 height 20
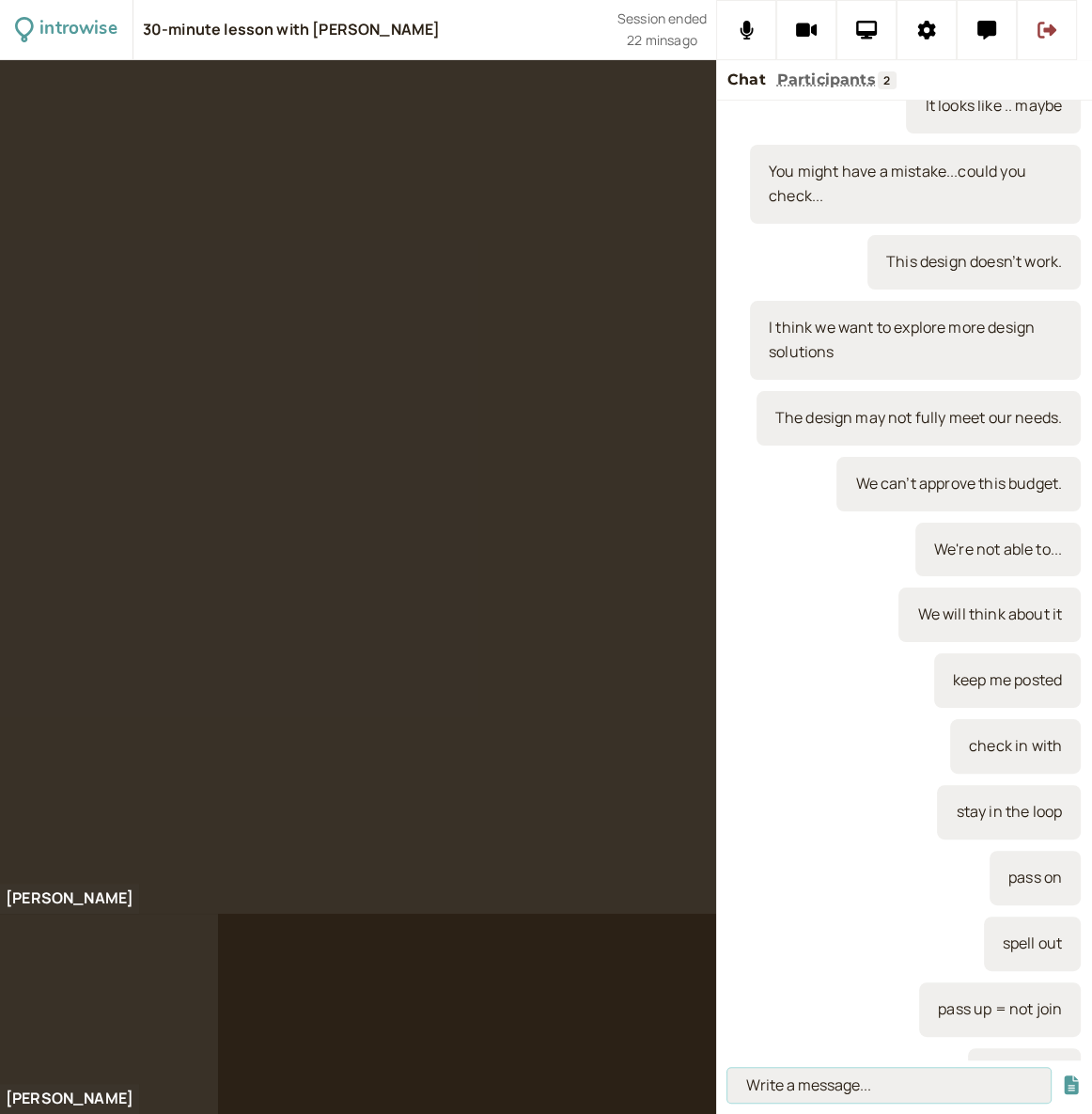
scroll to position [819, 0]
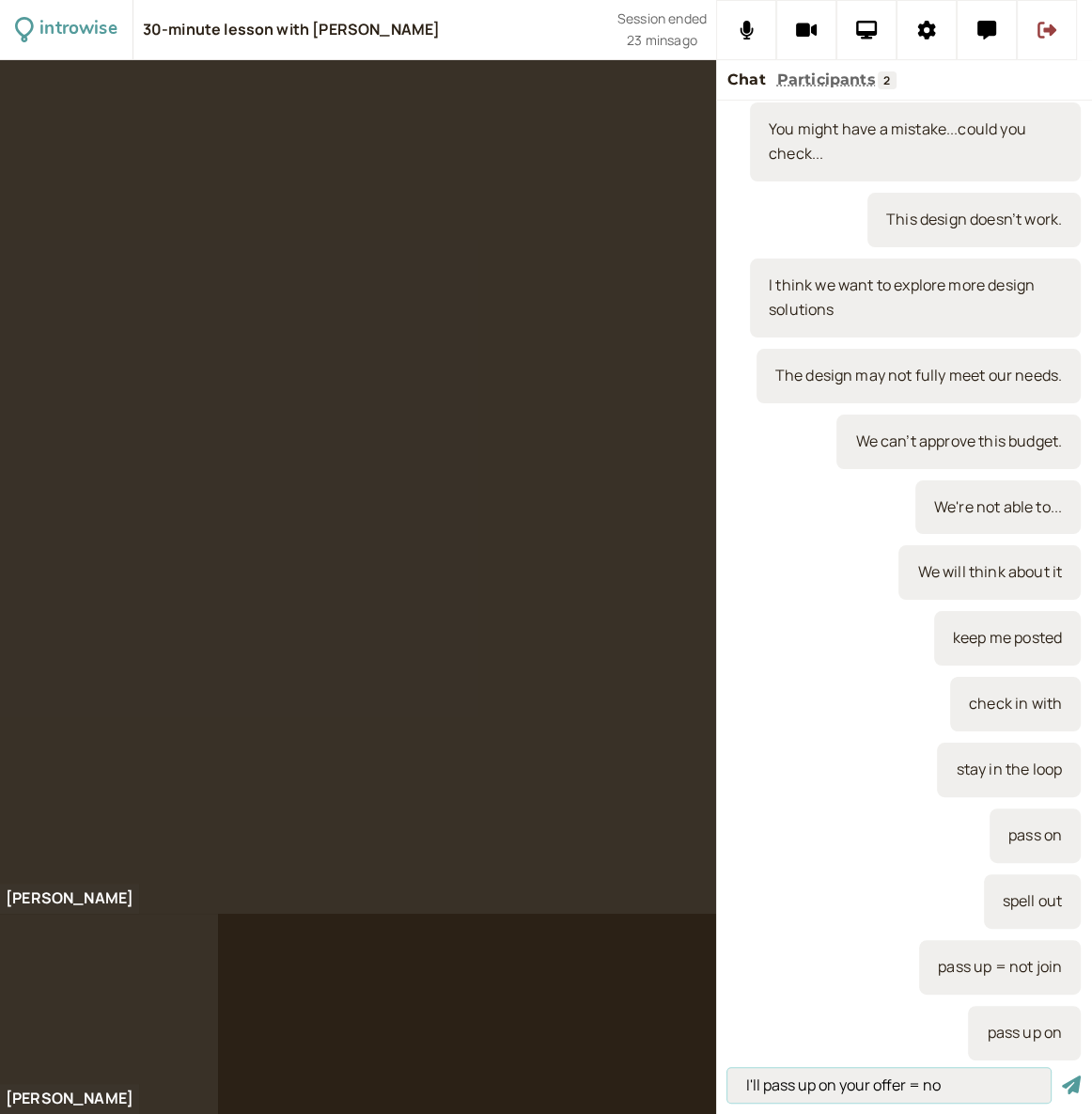
type input "I'll pass up on your offer = no"
click at [1062, 1075] on button "submit" at bounding box center [1071, 1085] width 19 height 20
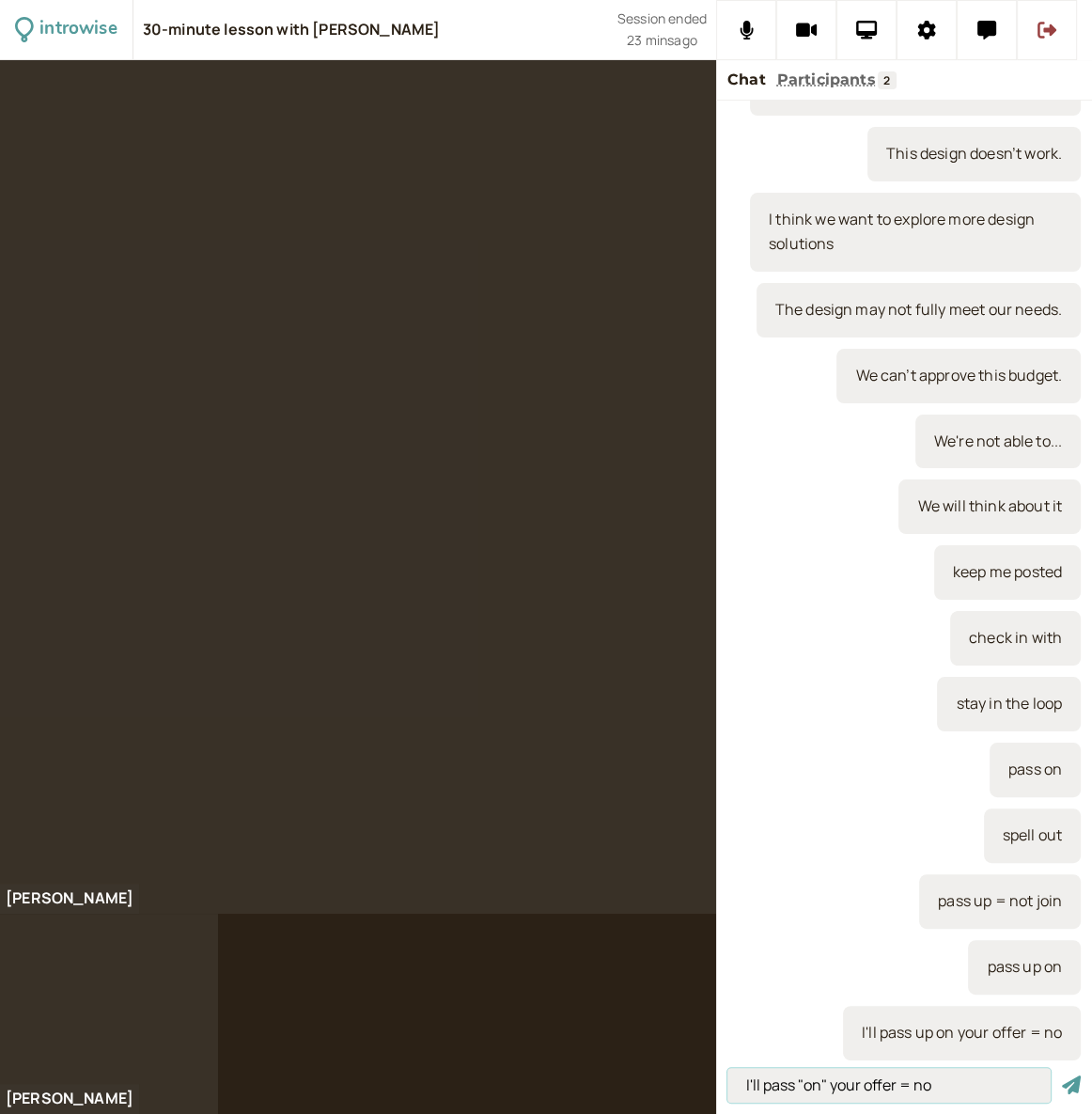
type input "I'll pass "on" your offer = no"
click at [1062, 1075] on button "submit" at bounding box center [1071, 1085] width 19 height 20
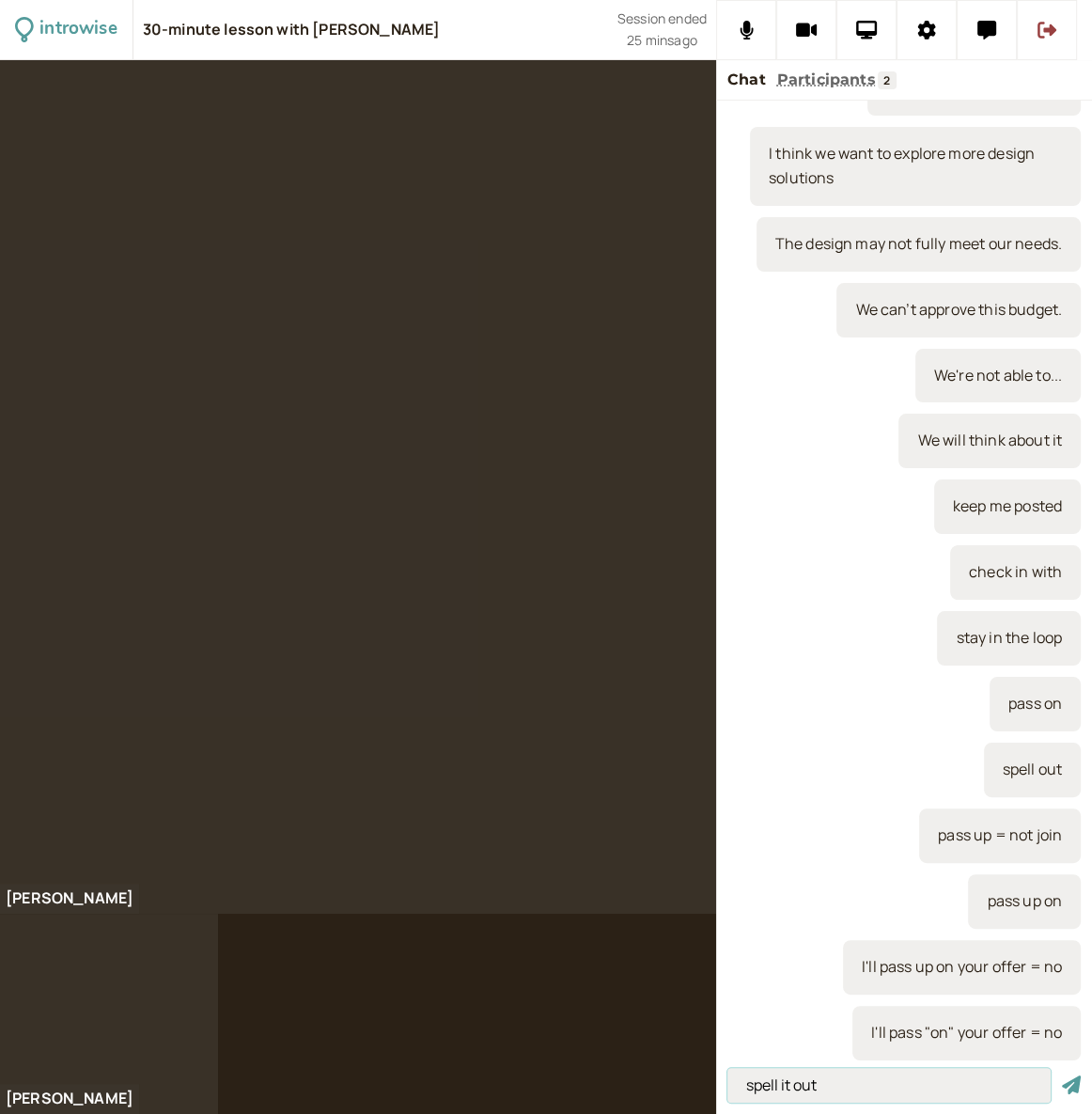
type input "spell it out"
click at [1062, 1075] on button "submit" at bounding box center [1071, 1085] width 19 height 20
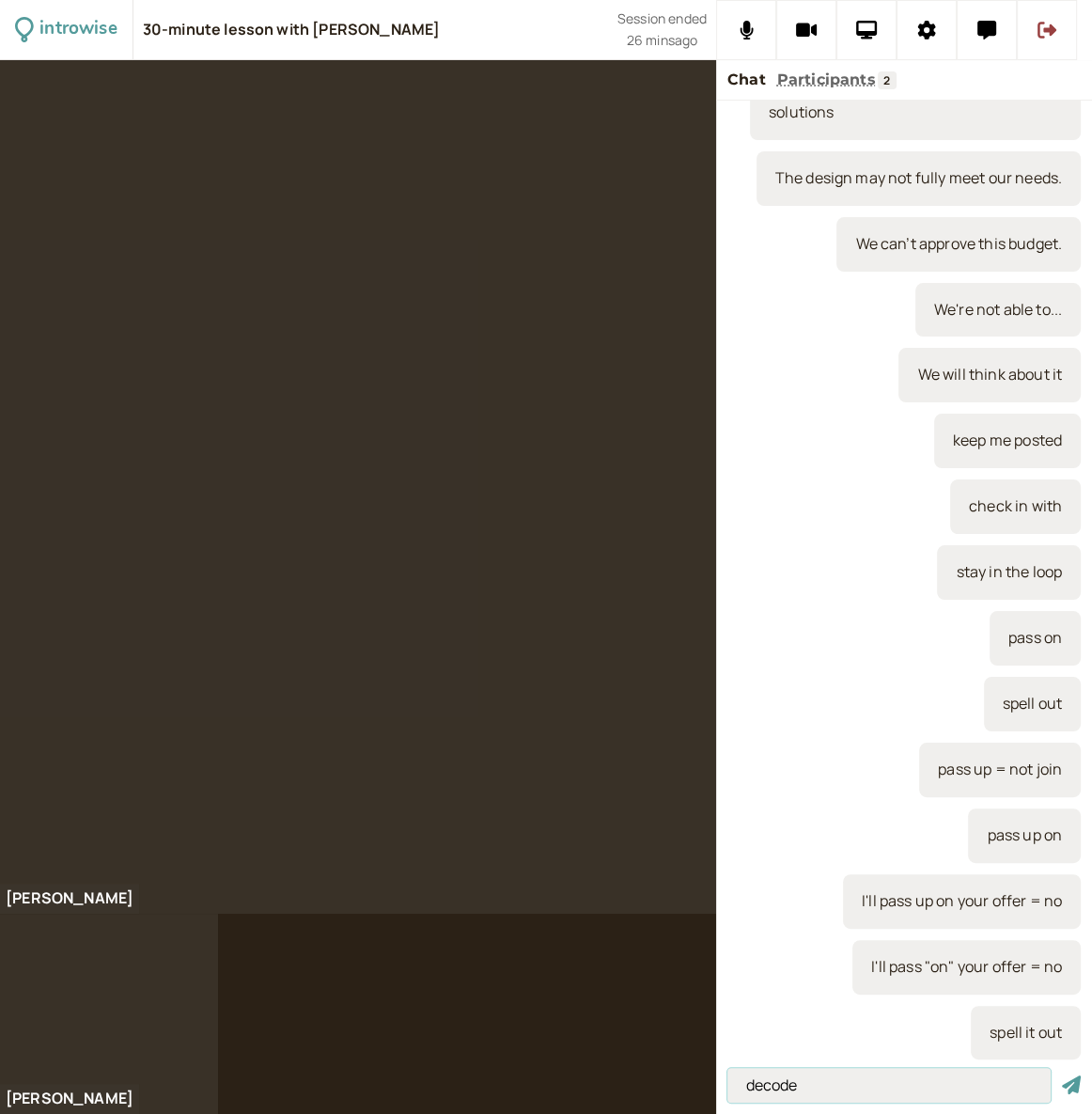
type input "decode"
click at [1062, 1075] on button "submit" at bounding box center [1071, 1085] width 19 height 20
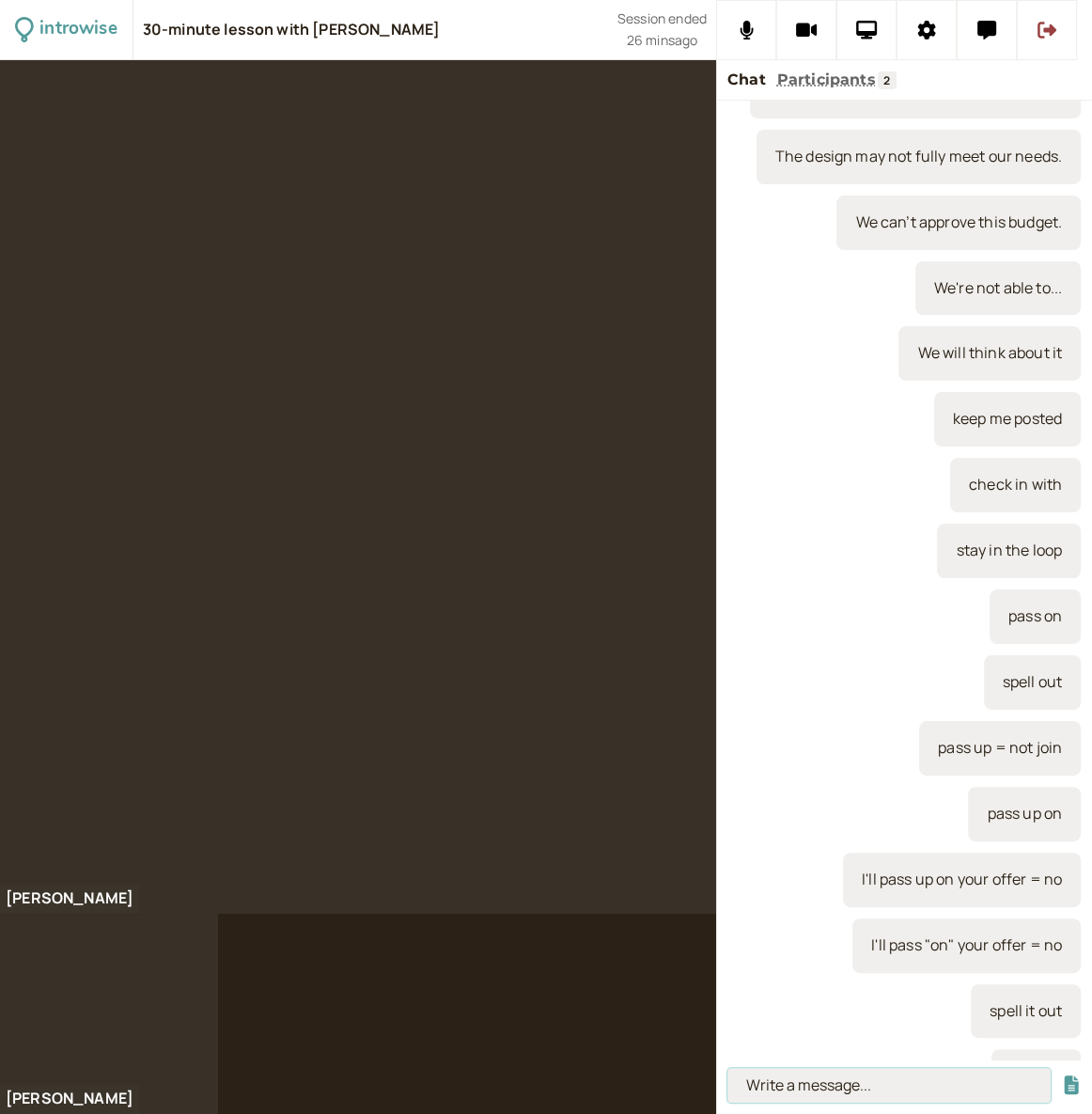
scroll to position [1083, 0]
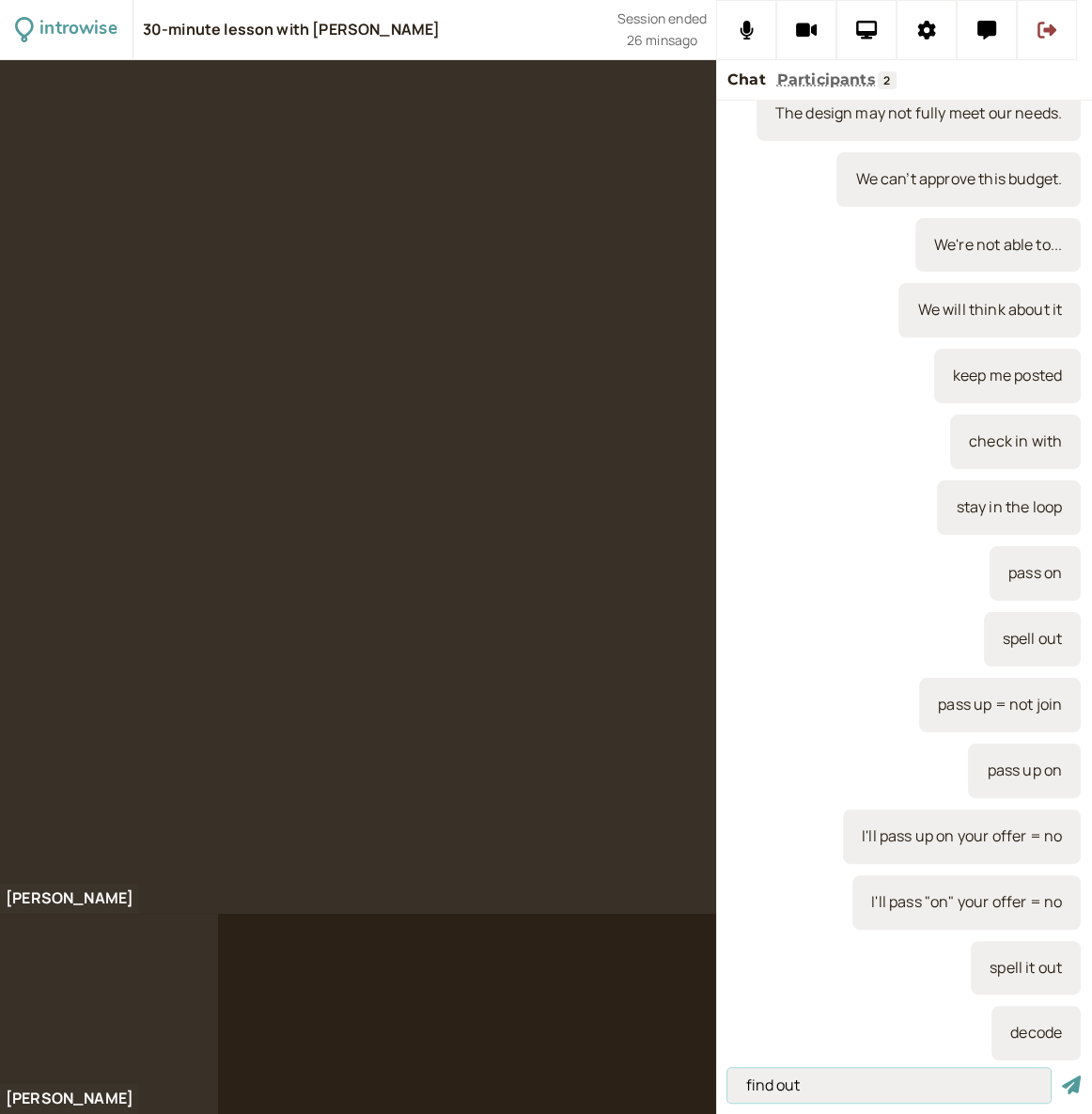
type input "find out"
click at [1062, 1075] on button "submit" at bounding box center [1071, 1085] width 19 height 20
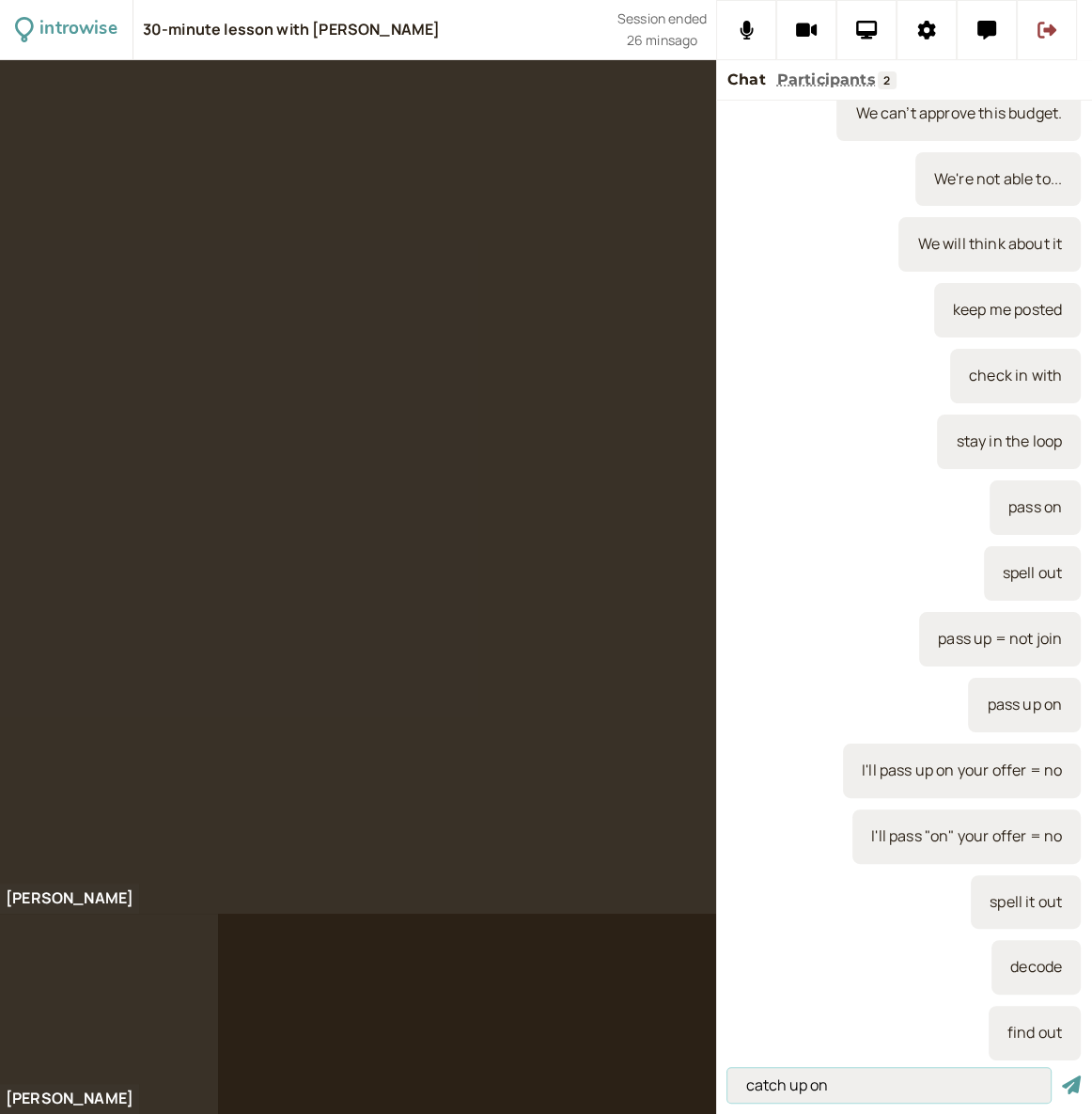
type input "catch up on"
click at [1062, 1075] on button "submit" at bounding box center [1071, 1085] width 19 height 20
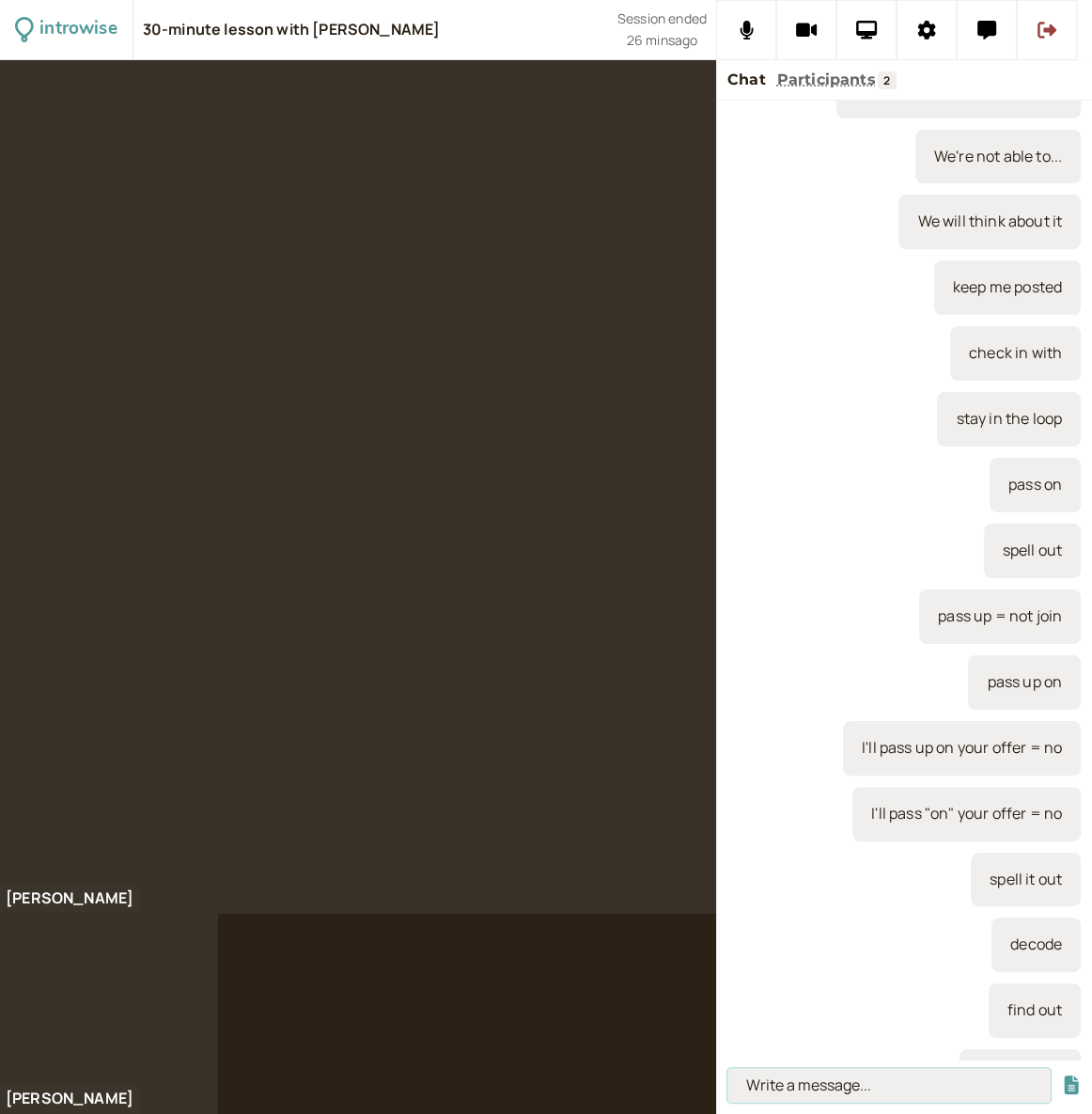
scroll to position [1214, 0]
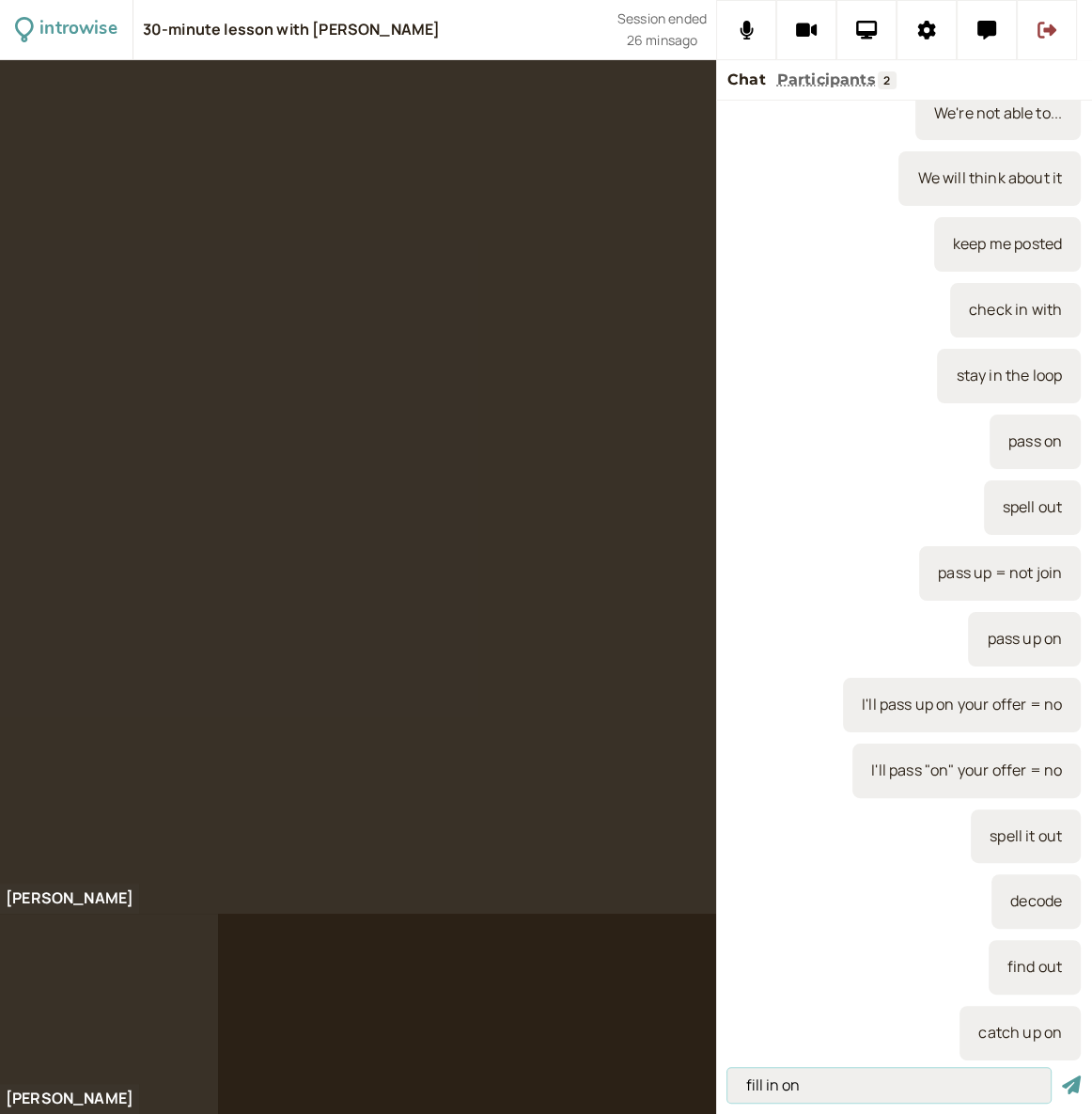
type input "fill in on"
click at [1062, 1075] on button "submit" at bounding box center [1071, 1085] width 19 height 20
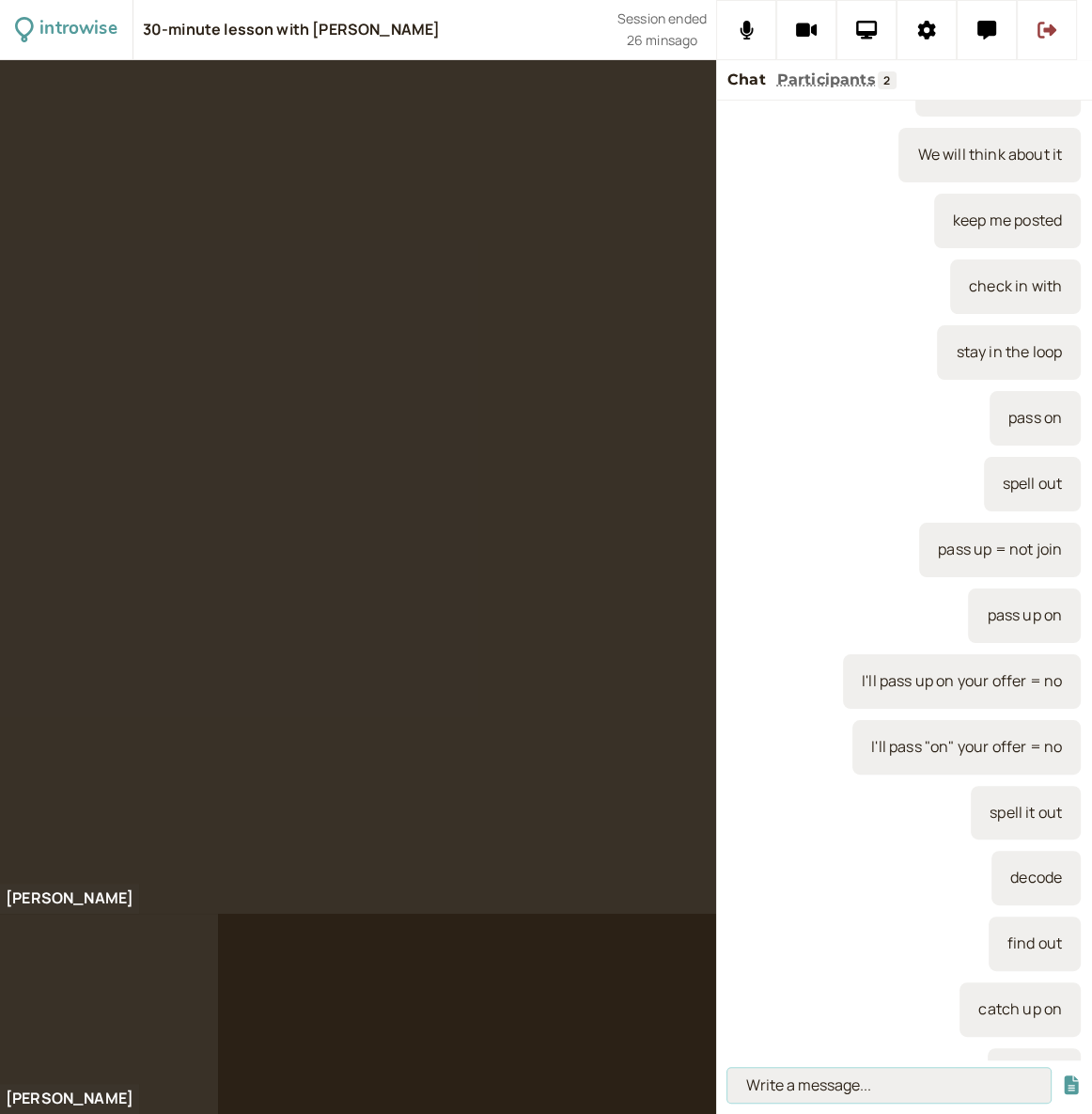
scroll to position [1279, 0]
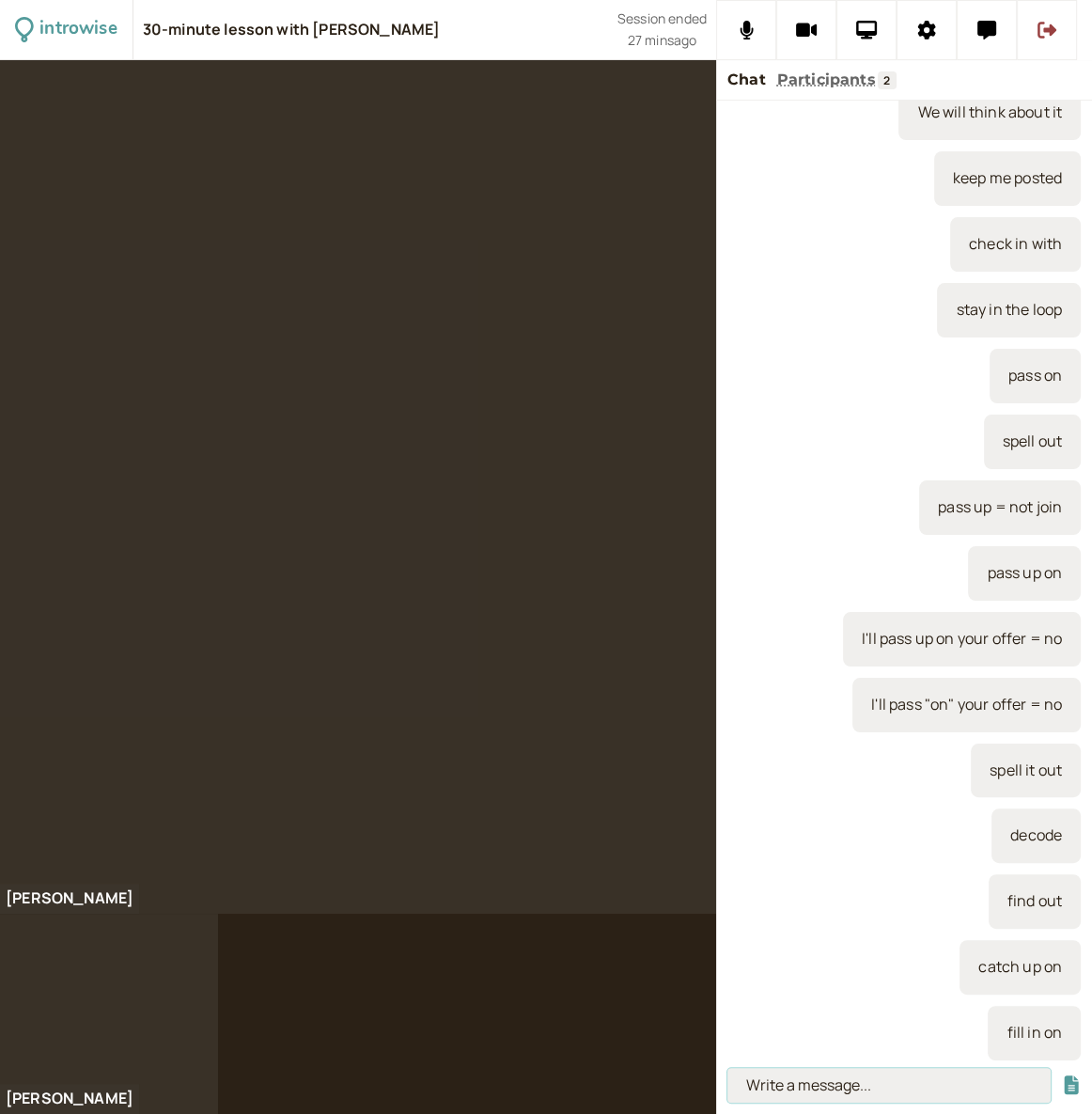
click at [838, 1098] on input at bounding box center [889, 1085] width 324 height 35
paste input "Can you fill me in on what happened during the meeting?"
type input "Can you fill me in on what happened during the meeting?"
click at [1062, 1075] on button "submit" at bounding box center [1071, 1085] width 19 height 20
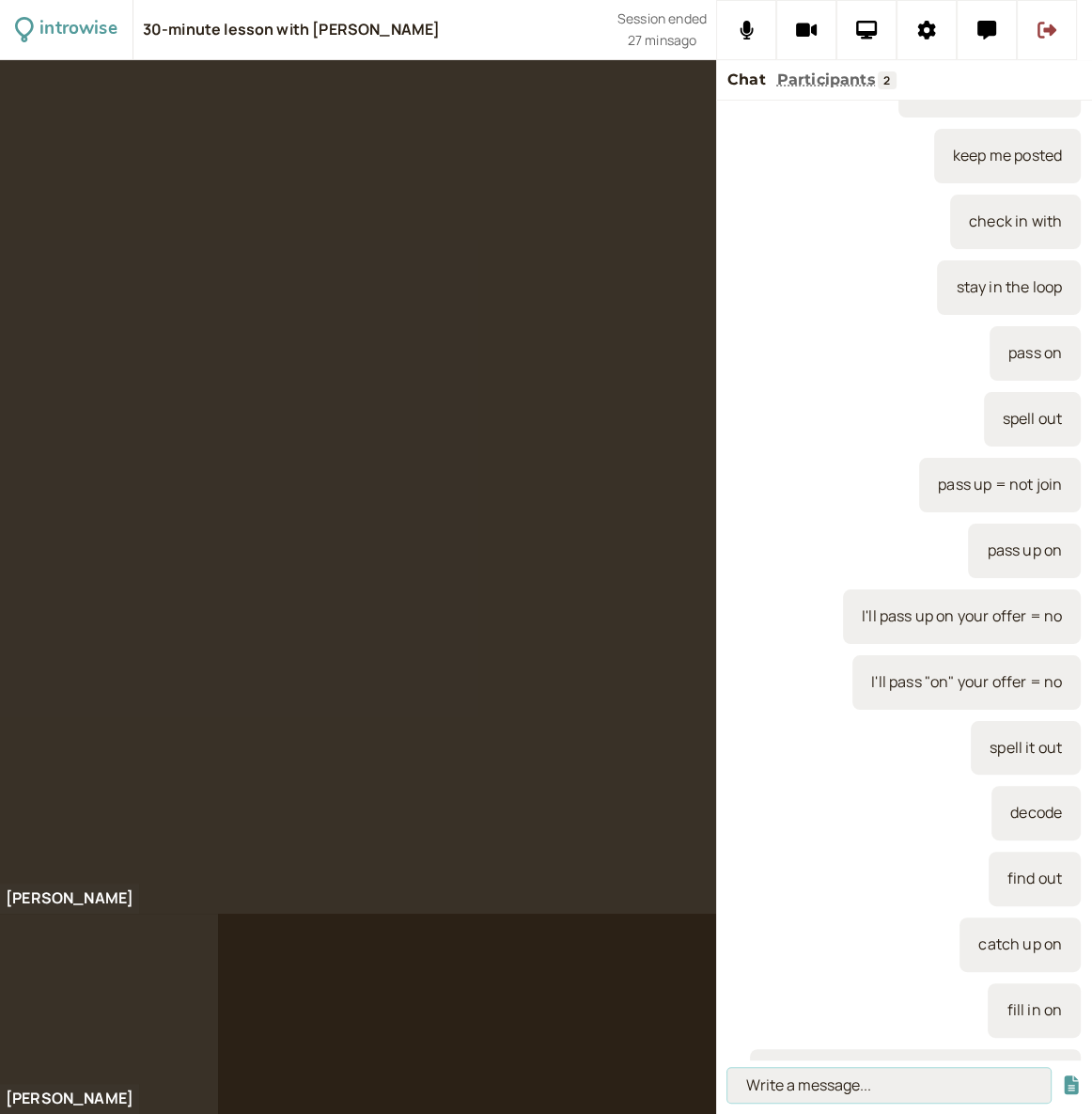
scroll to position [0, 0]
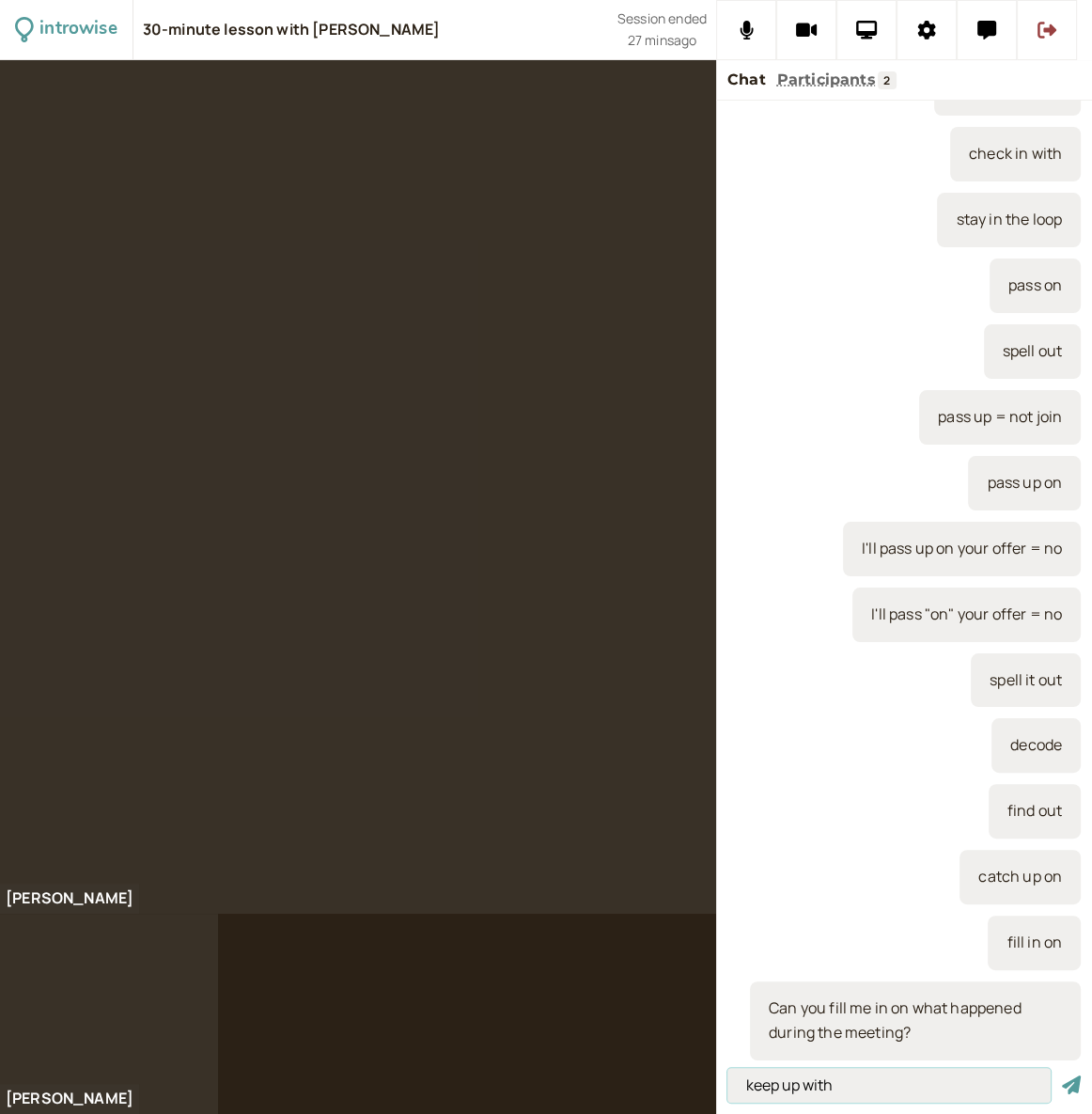
type input "keep up with"
click at [1062, 1075] on button "submit" at bounding box center [1071, 1085] width 19 height 20
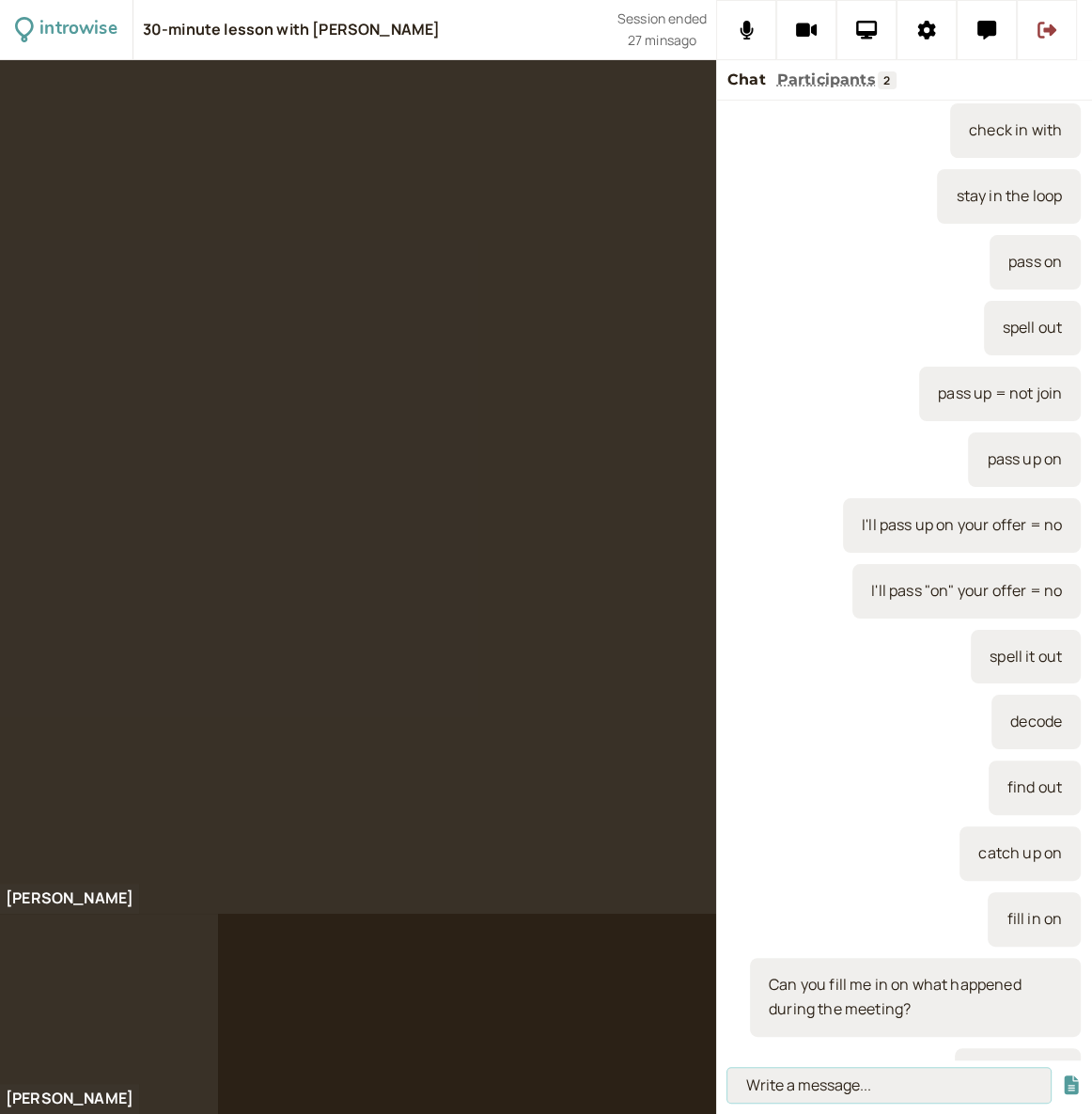
scroll to position [1435, 0]
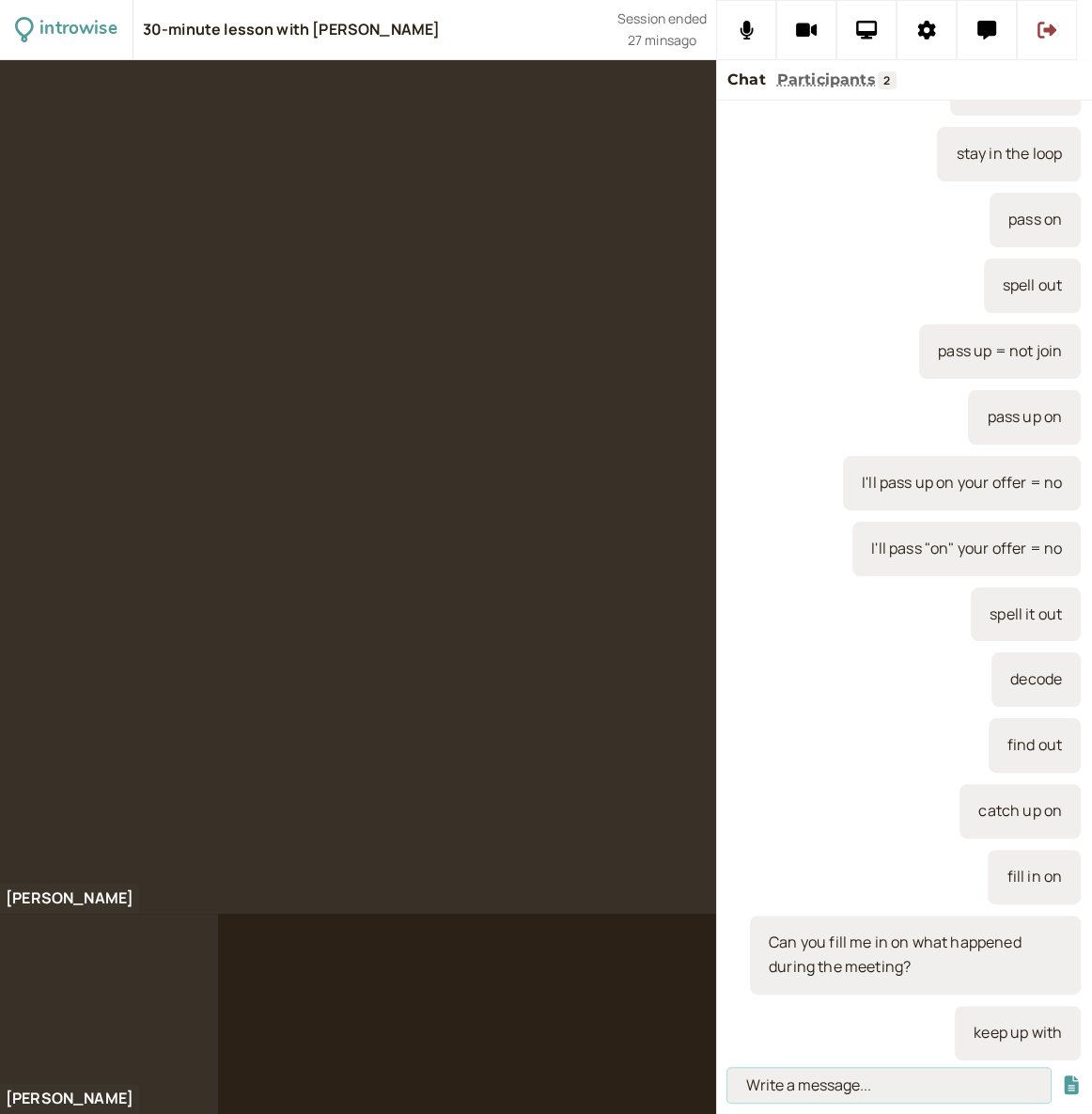
click at [860, 1089] on input at bounding box center [889, 1085] width 324 height 35
paste input "It’s hard to keep up with all the new regulations."
type input "It’s hard to keep up with all the new regulations."
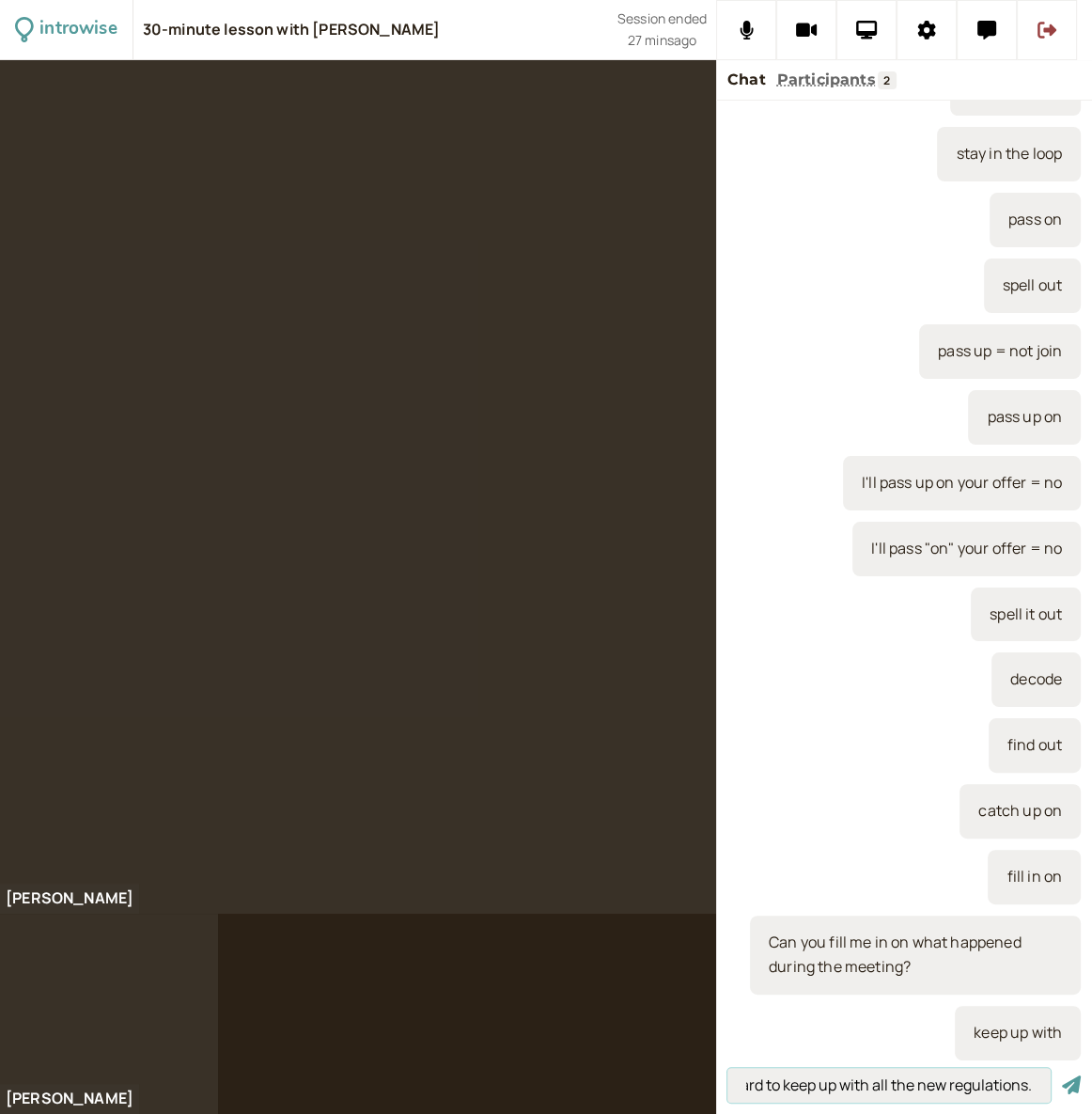
click at [1062, 1075] on button "submit" at bounding box center [1071, 1085] width 19 height 20
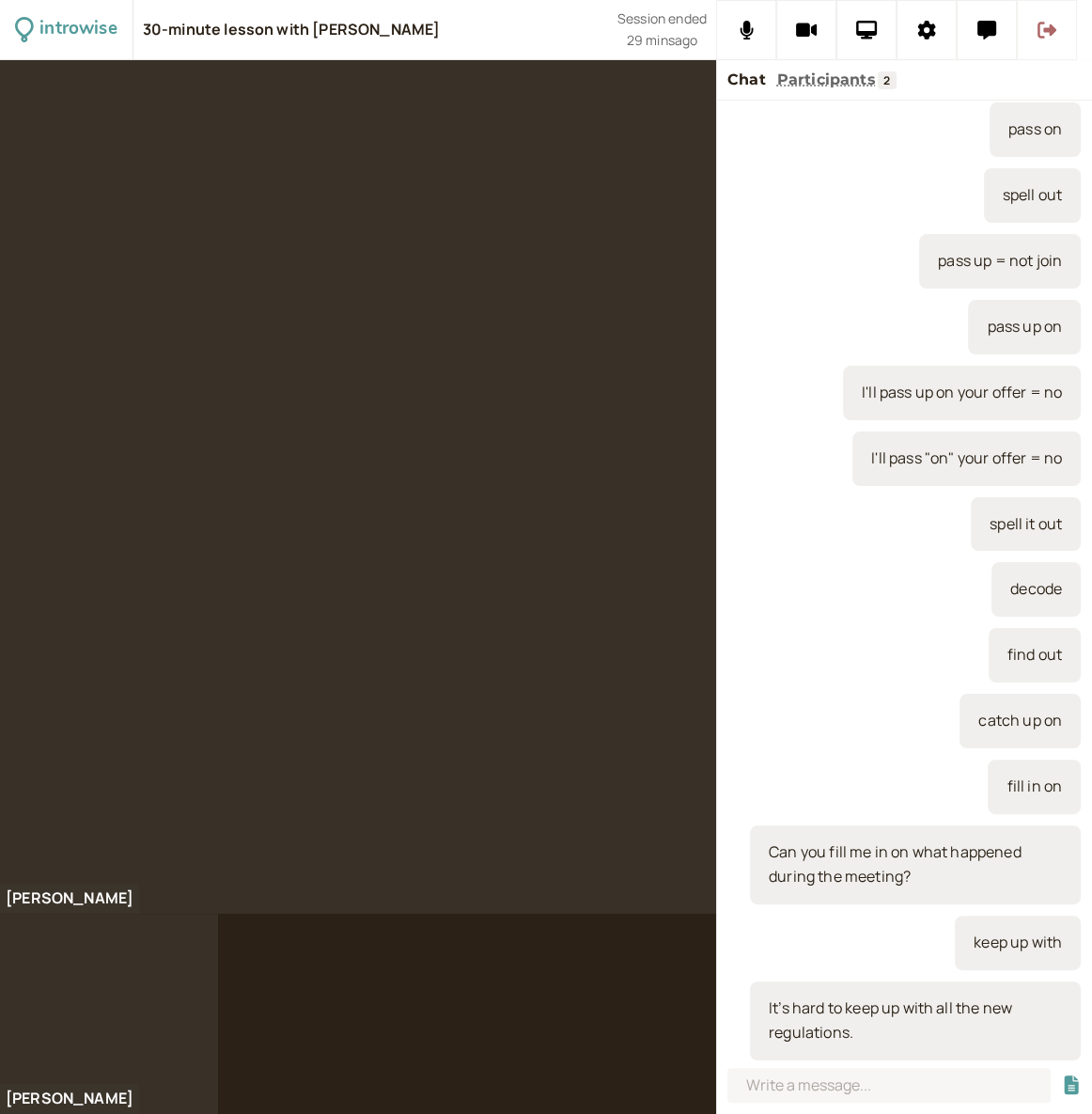
click at [1043, 29] on icon at bounding box center [1046, 30] width 19 height 17
click at [1043, 29] on div "introwise 30-minute lesson with [PERSON_NAME] Session ended 29 mins ago [PERSON…" at bounding box center [546, 557] width 1092 height 1114
